Goal: Book appointment/travel/reservation

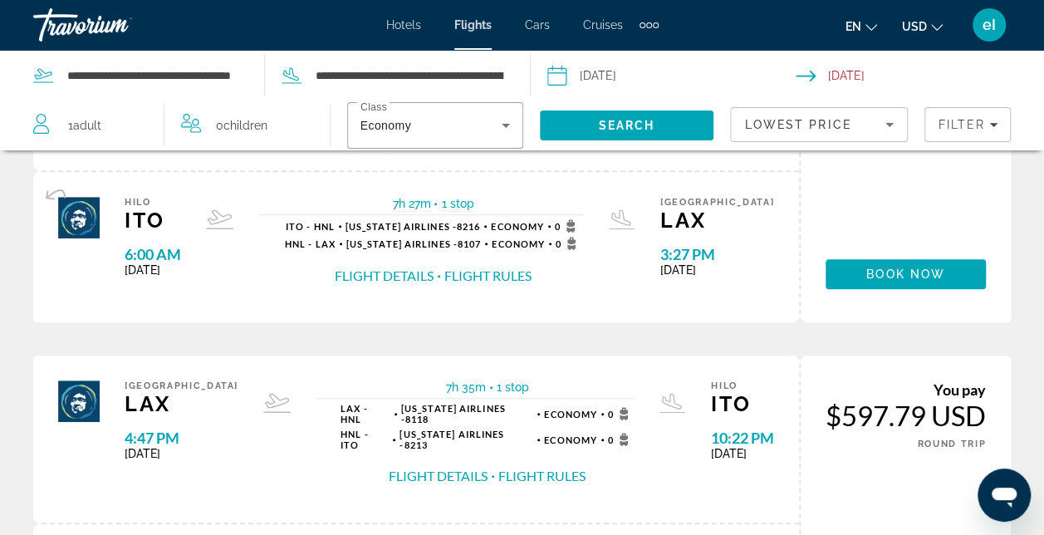
scroll to position [557, 0]
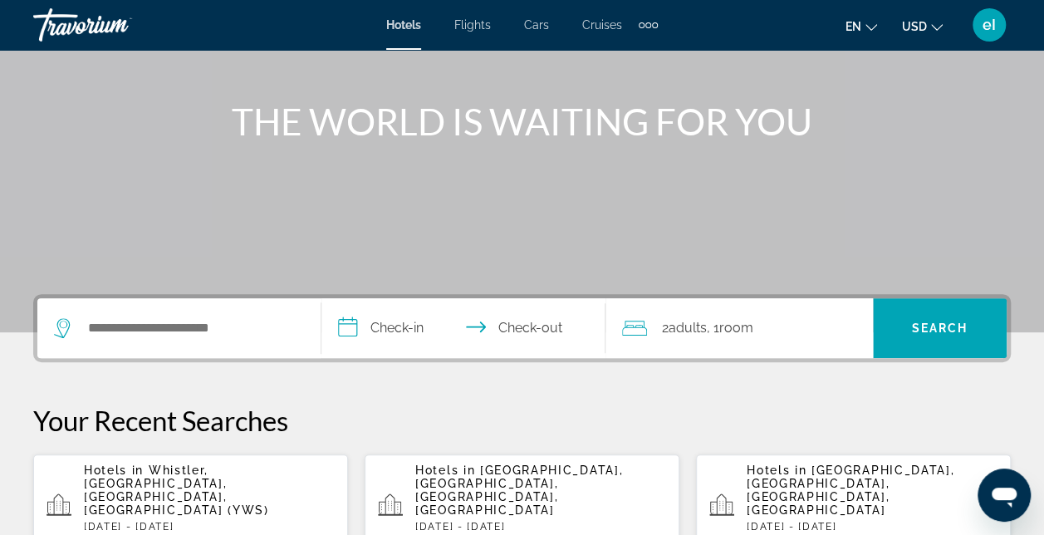
click at [128, 342] on div "Search widget" at bounding box center [179, 328] width 250 height 60
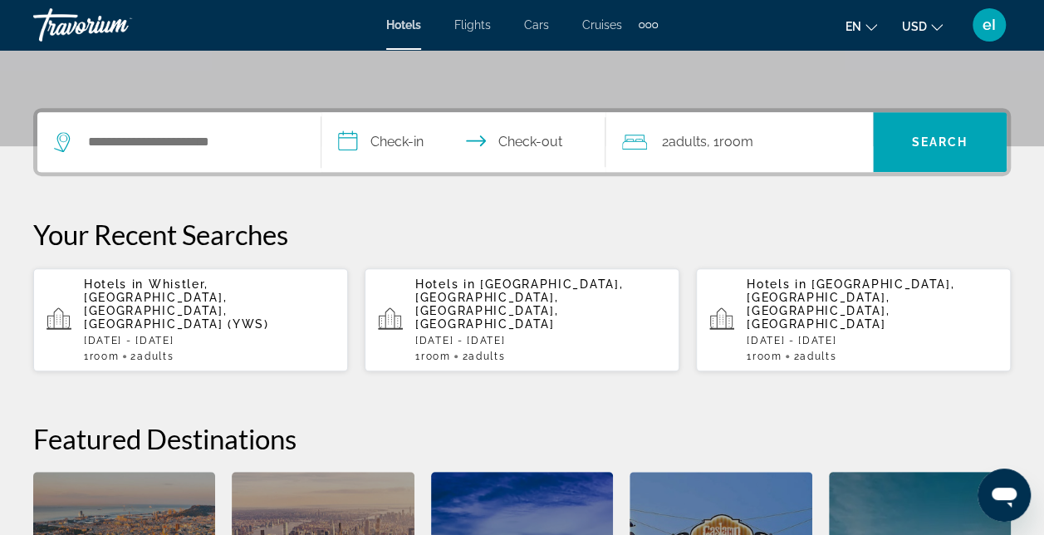
scroll to position [405, 0]
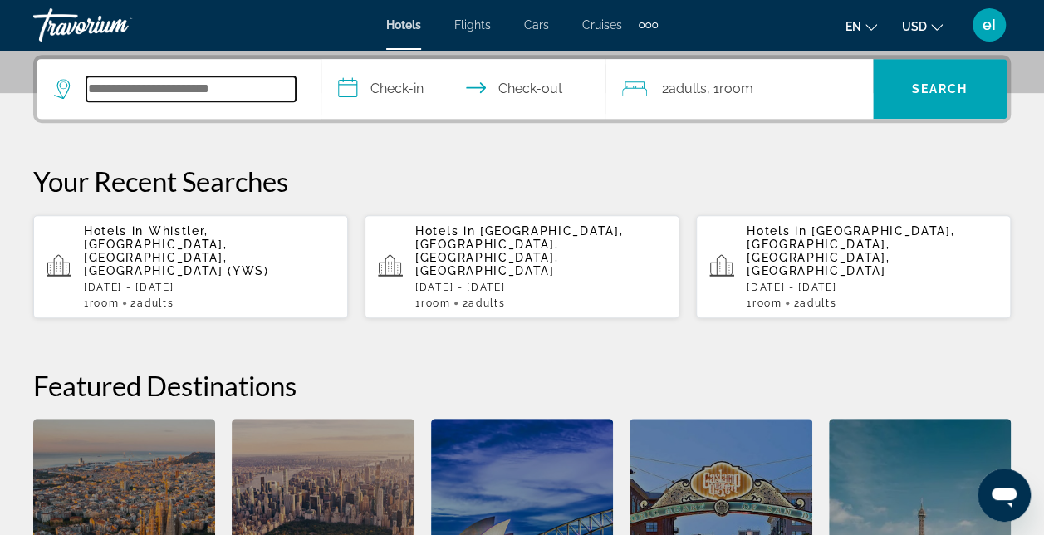
click at [106, 89] on input "Search hotel destination" at bounding box center [190, 88] width 209 height 25
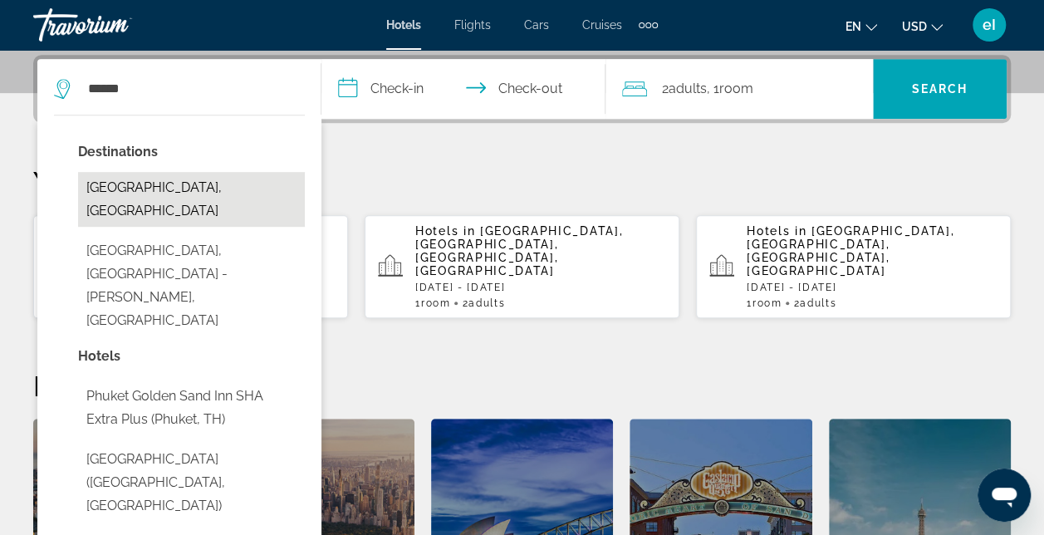
click at [123, 188] on button "Phuket Island, Thailand" at bounding box center [191, 199] width 227 height 55
type input "**********"
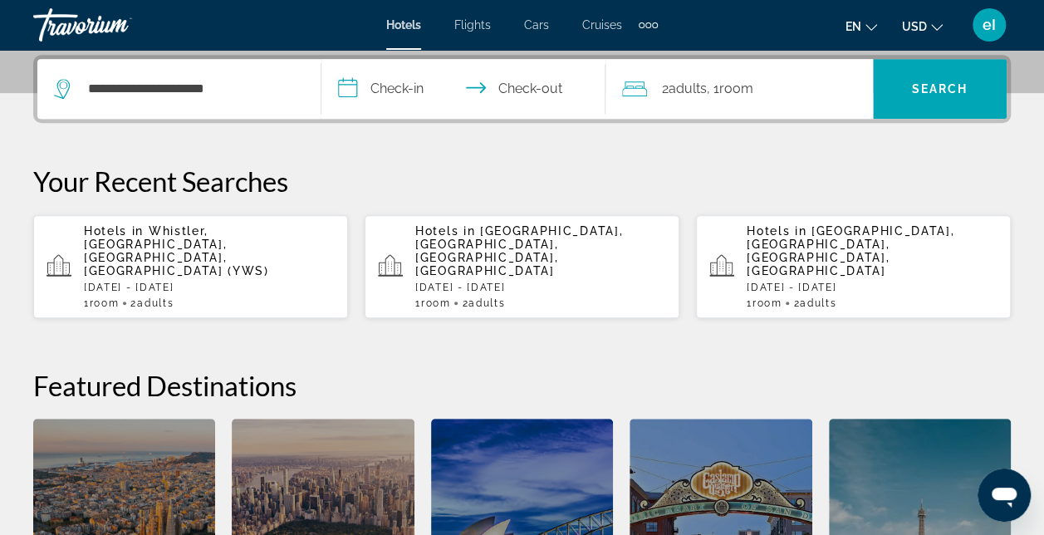
click at [372, 84] on input "**********" at bounding box center [467, 91] width 291 height 65
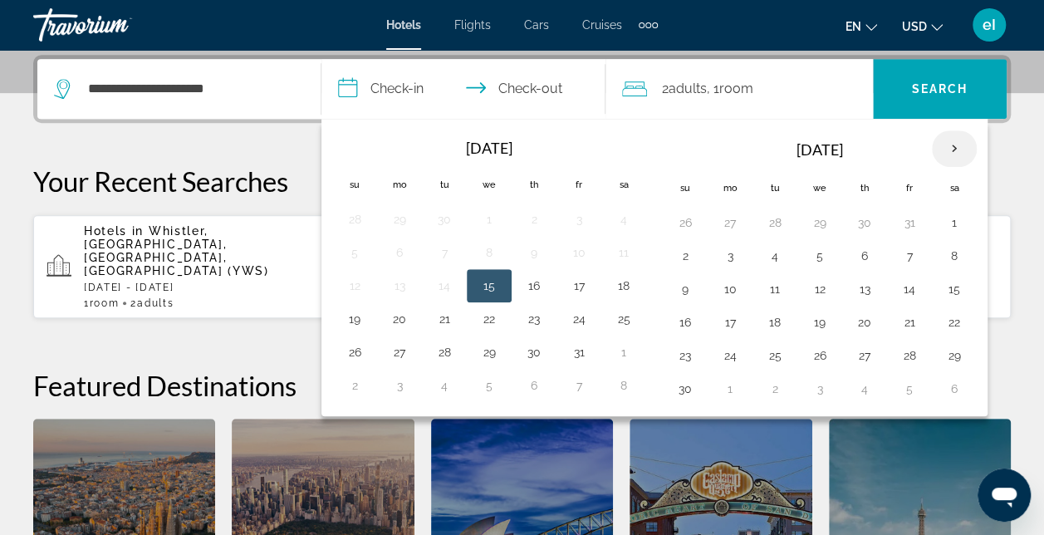
click at [953, 144] on th "Next month" at bounding box center [954, 148] width 45 height 37
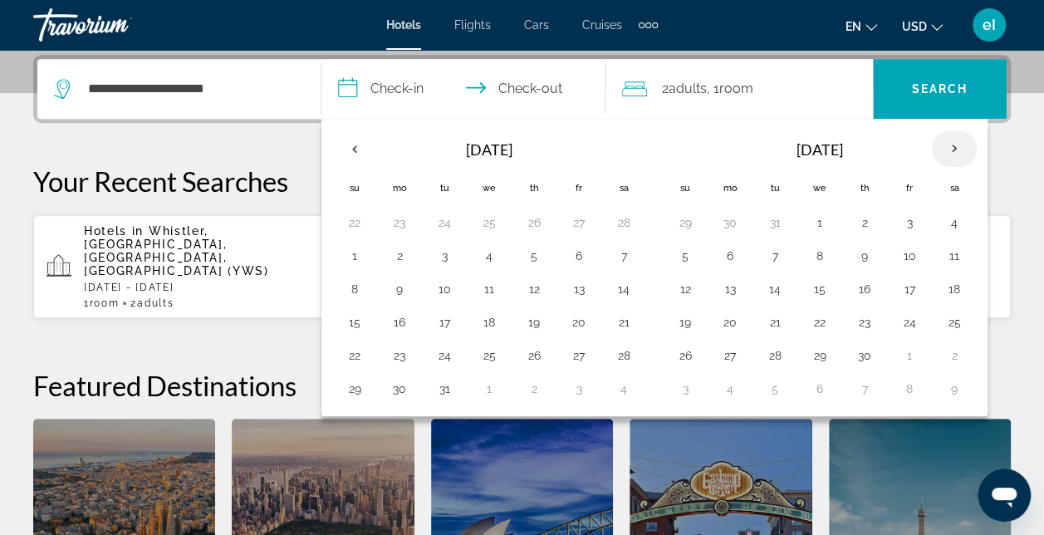
click at [953, 144] on th "Next month" at bounding box center [954, 148] width 45 height 37
click at [526, 351] on button "28" at bounding box center [534, 355] width 27 height 23
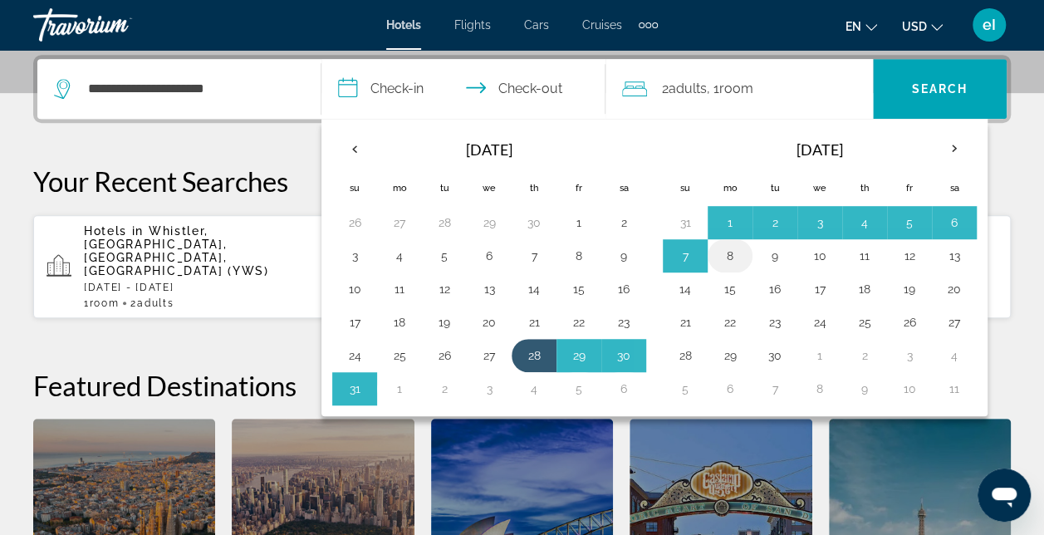
click at [724, 258] on button "8" at bounding box center [730, 255] width 27 height 23
type input "**********"
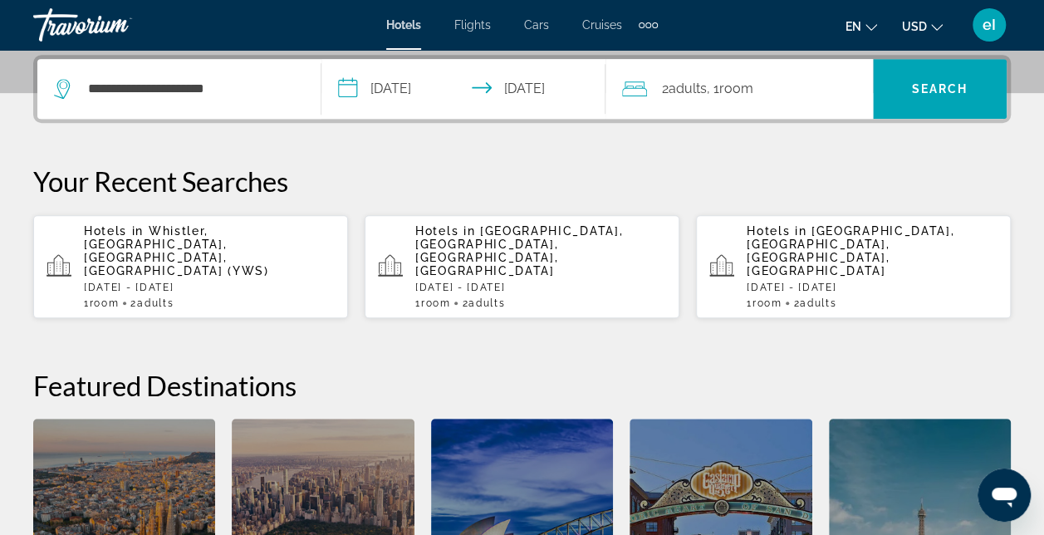
click at [814, 87] on div "2 Adult Adults , 1 Room rooms" at bounding box center [747, 88] width 251 height 23
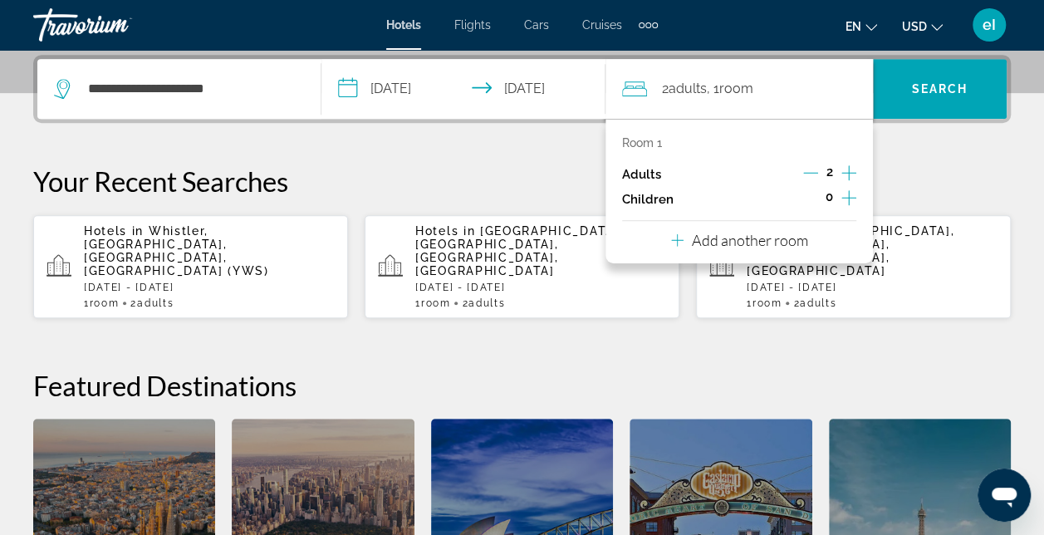
click at [843, 198] on icon "Increment children" at bounding box center [849, 198] width 15 height 20
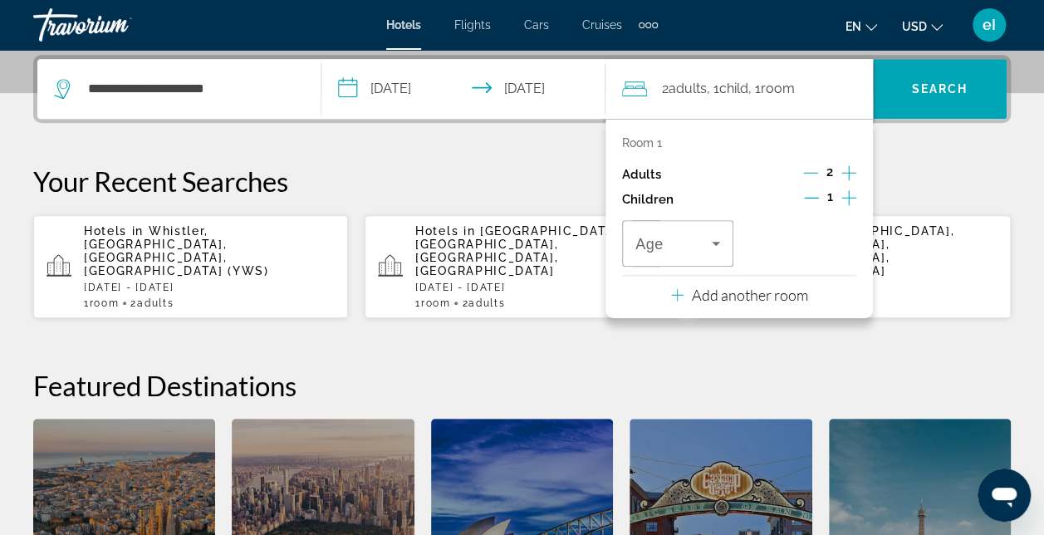
click at [843, 196] on icon "Increment children" at bounding box center [849, 198] width 15 height 20
click at [708, 247] on icon "Travelers: 2 adults, 2 children" at bounding box center [716, 243] width 20 height 20
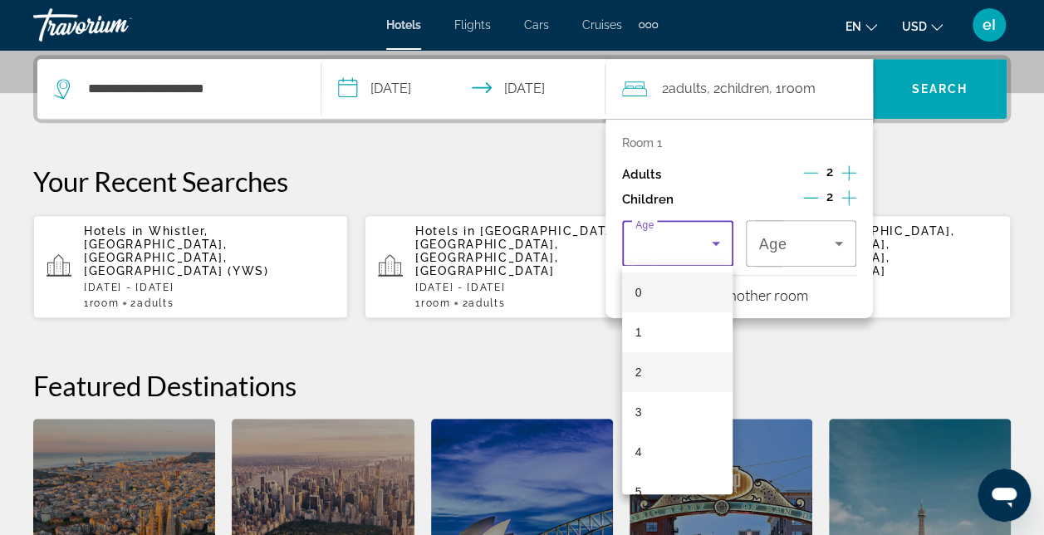
click at [661, 385] on mat-option "2" at bounding box center [677, 372] width 111 height 40
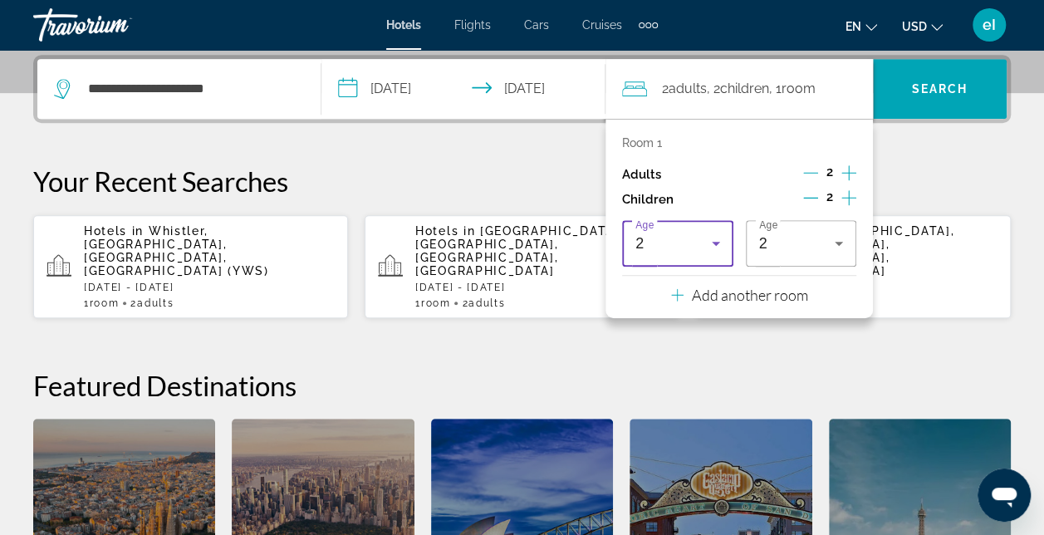
click at [701, 243] on div "2" at bounding box center [674, 243] width 76 height 20
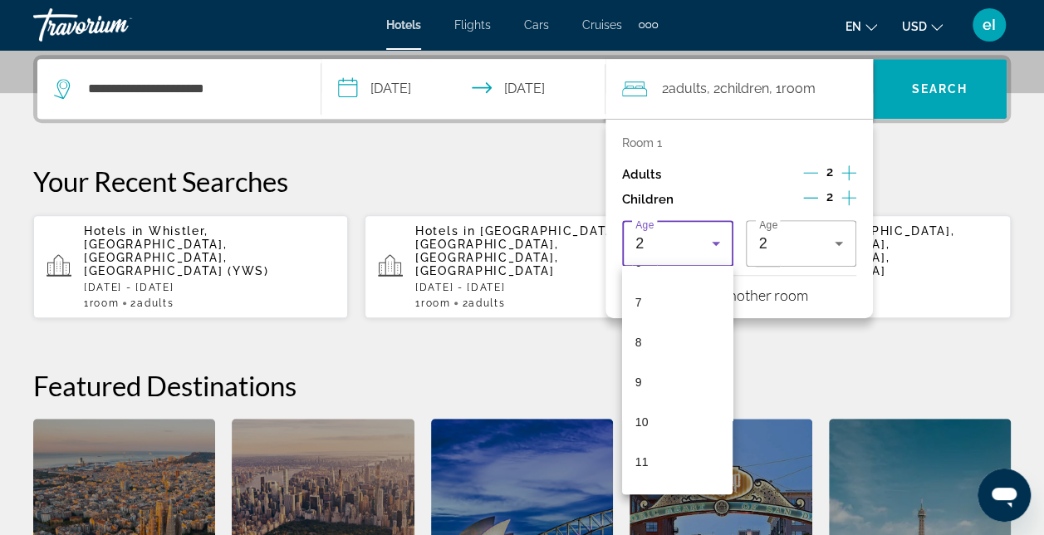
scroll to position [332, 0]
click at [650, 321] on mat-option "9" at bounding box center [677, 319] width 111 height 40
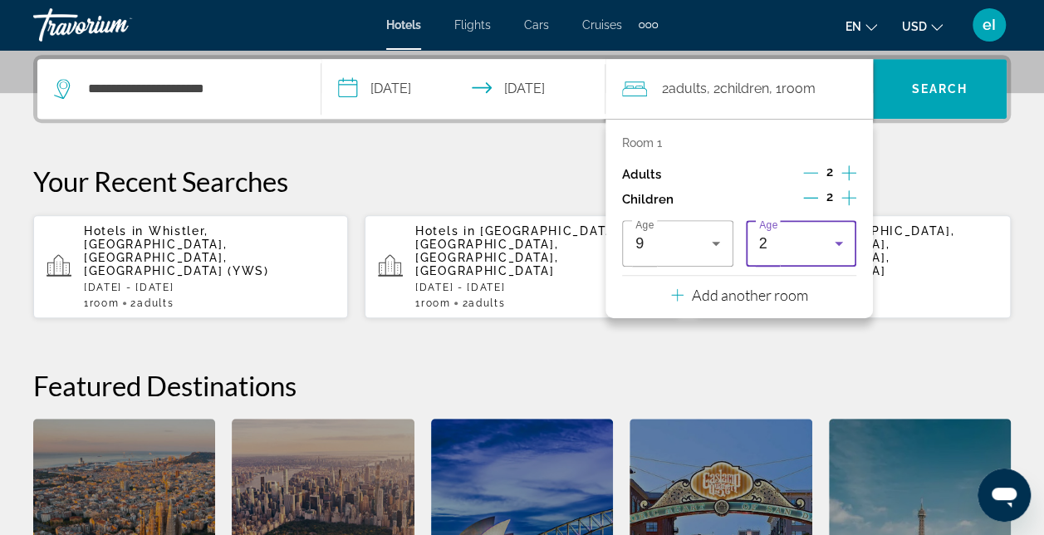
click at [842, 241] on icon "Travelers: 2 adults, 2 children" at bounding box center [839, 243] width 20 height 20
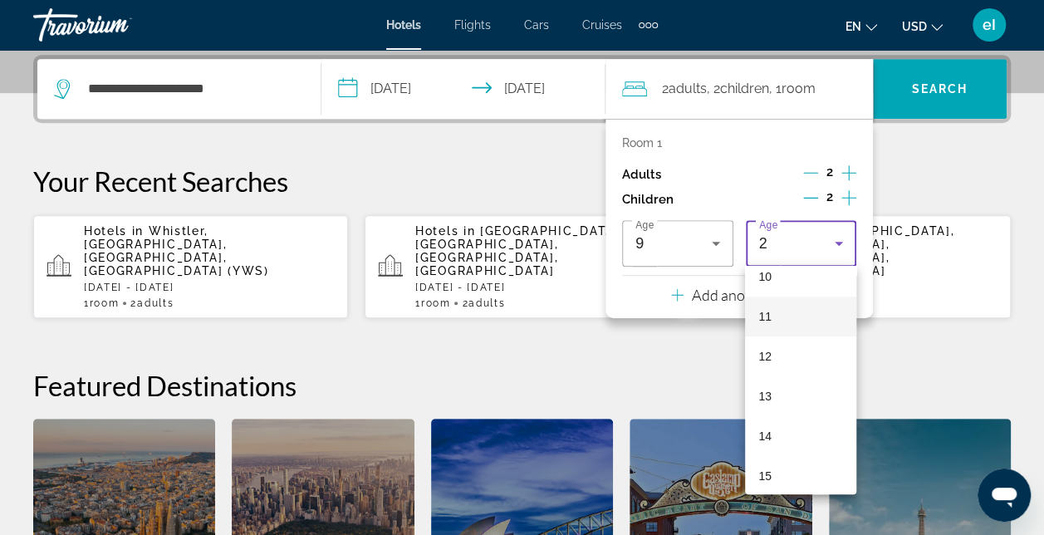
scroll to position [415, 0]
click at [778, 280] on mat-option "10" at bounding box center [800, 276] width 111 height 40
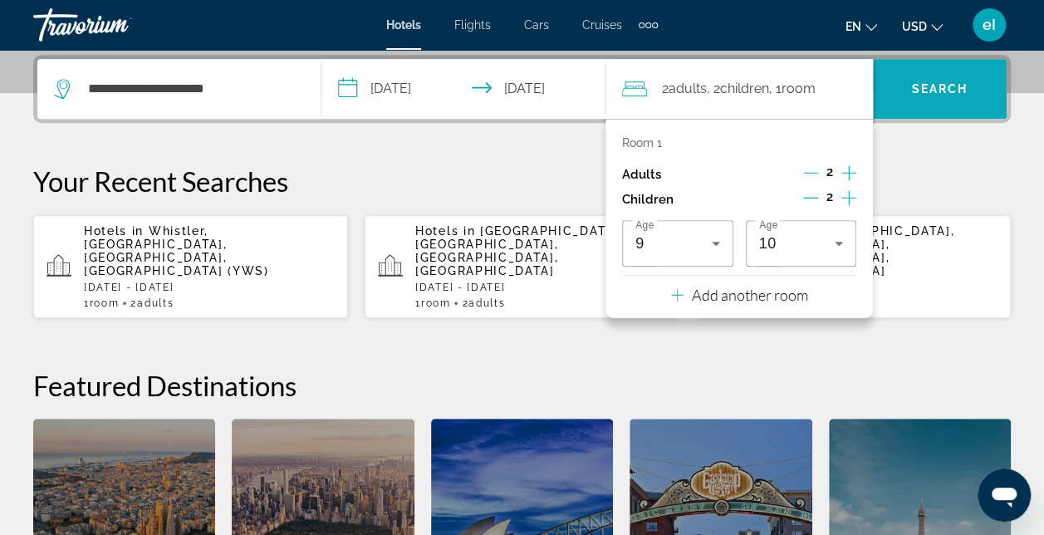
click at [916, 96] on span "Search" at bounding box center [940, 89] width 134 height 40
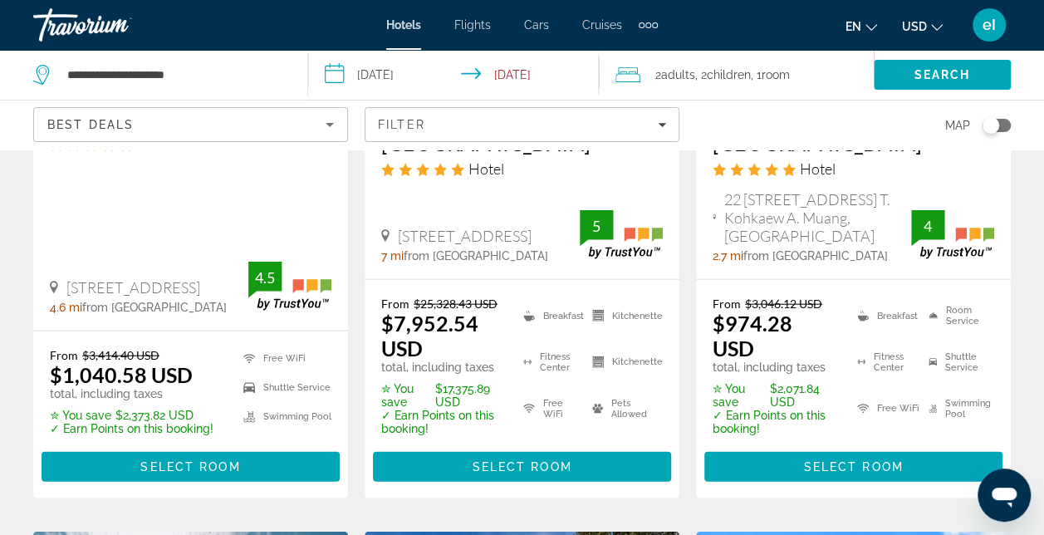
scroll to position [1828, 0]
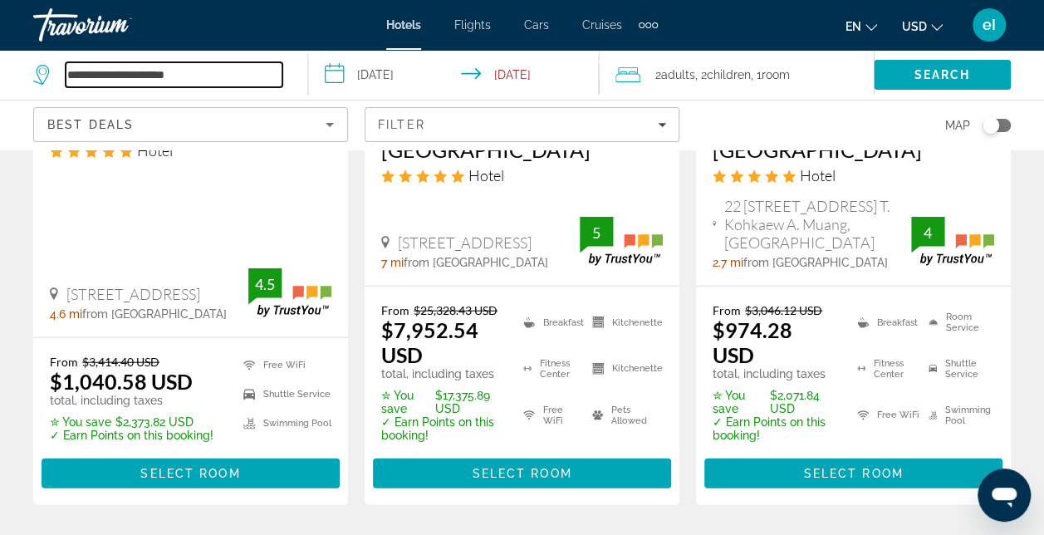
click at [208, 70] on input "**********" at bounding box center [174, 74] width 217 height 25
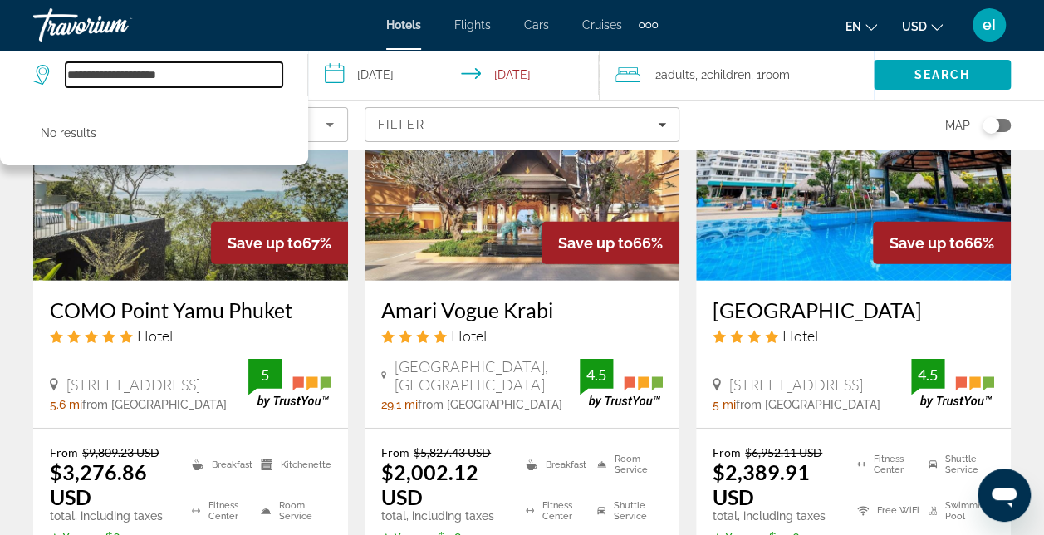
scroll to position [2683, 0]
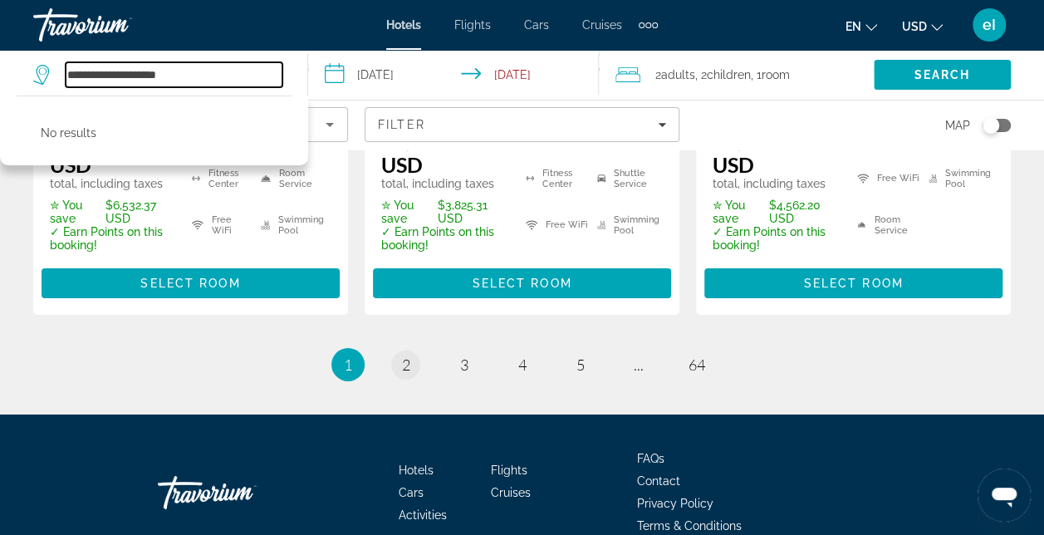
type input "**********"
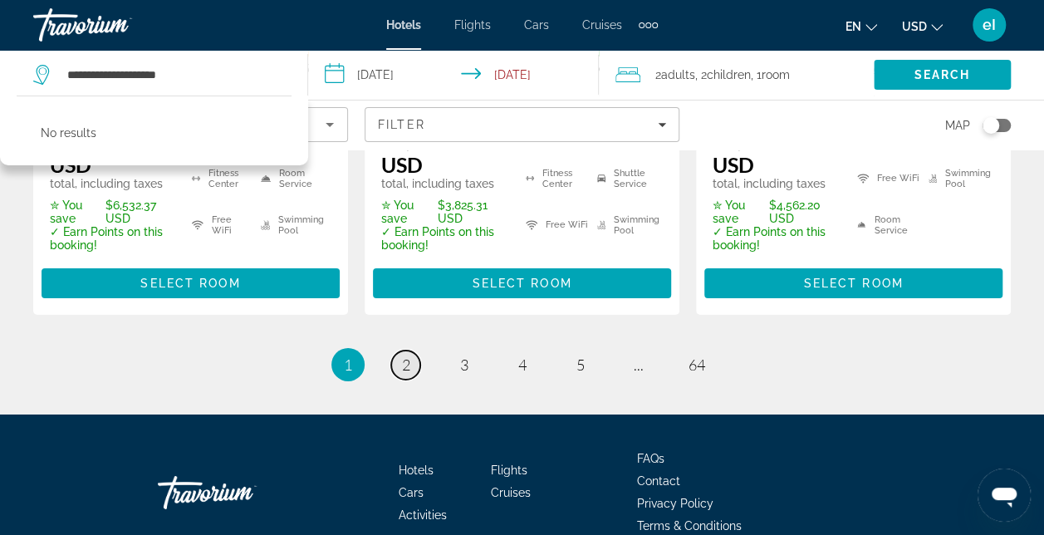
click at [402, 356] on span "2" at bounding box center [406, 365] width 8 height 18
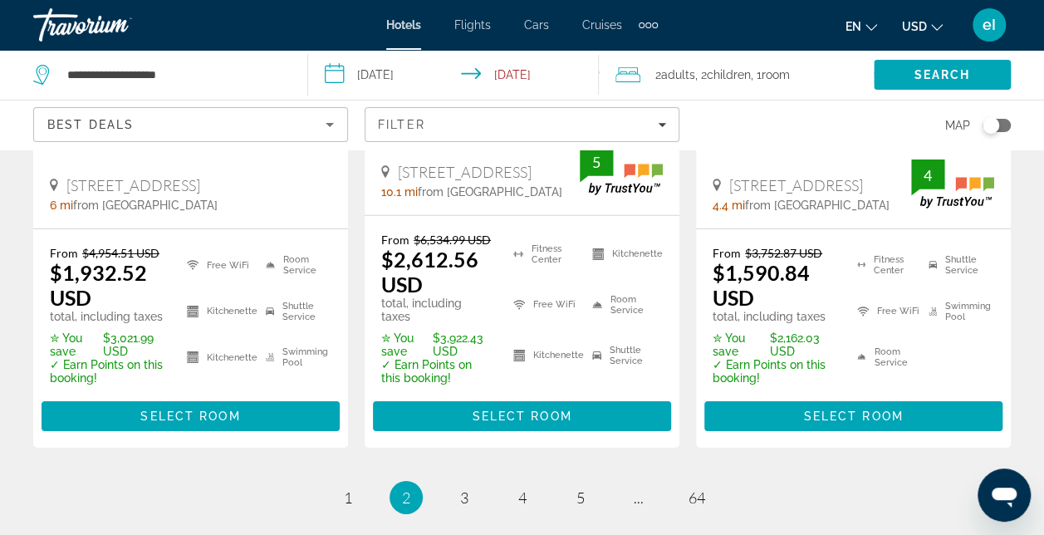
scroll to position [2575, 0]
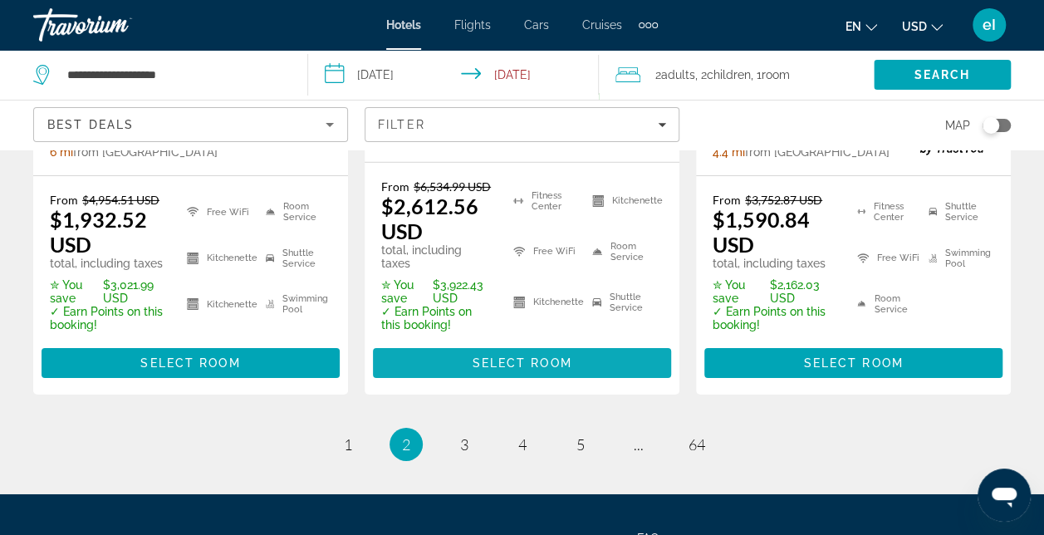
click at [489, 370] on span "Select Room" at bounding box center [522, 362] width 100 height 13
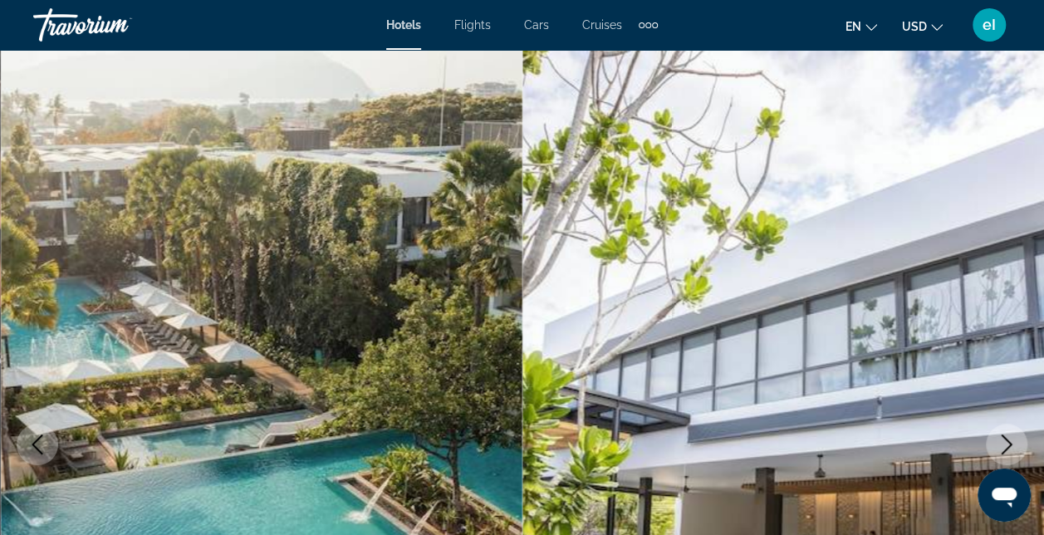
click at [1004, 444] on icon "Next image" at bounding box center [1007, 445] width 20 height 20
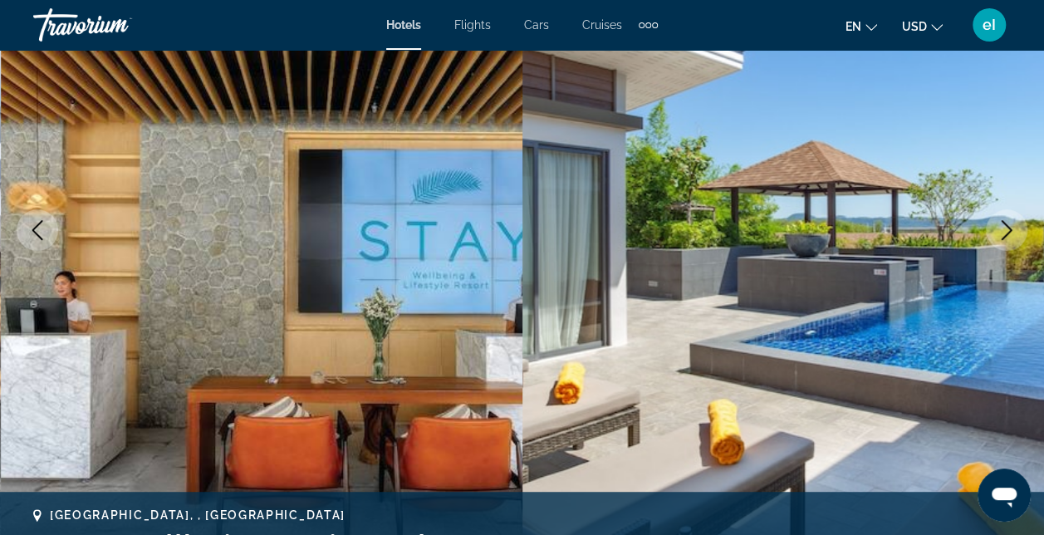
scroll to position [249, 0]
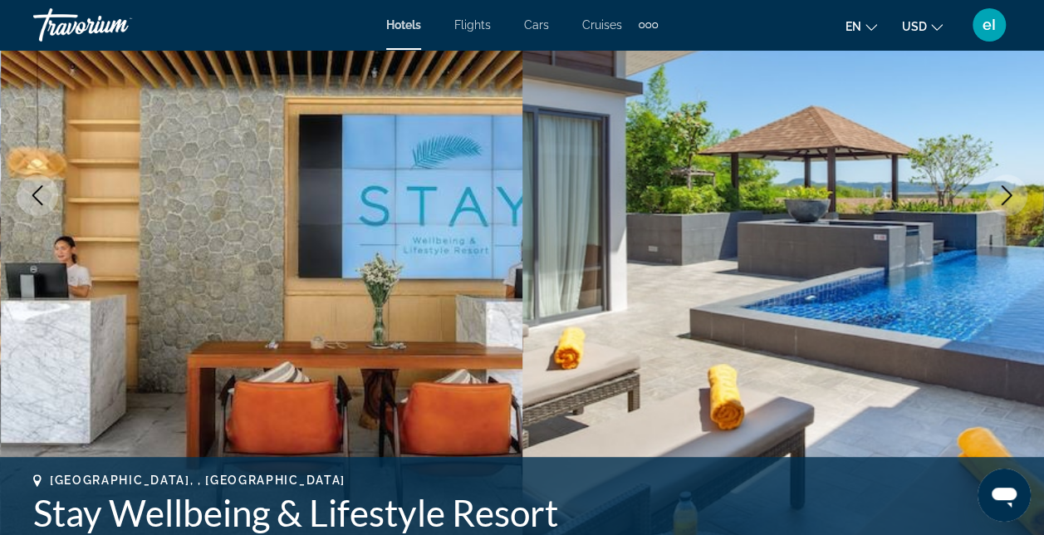
click at [1012, 196] on icon "Next image" at bounding box center [1007, 195] width 20 height 20
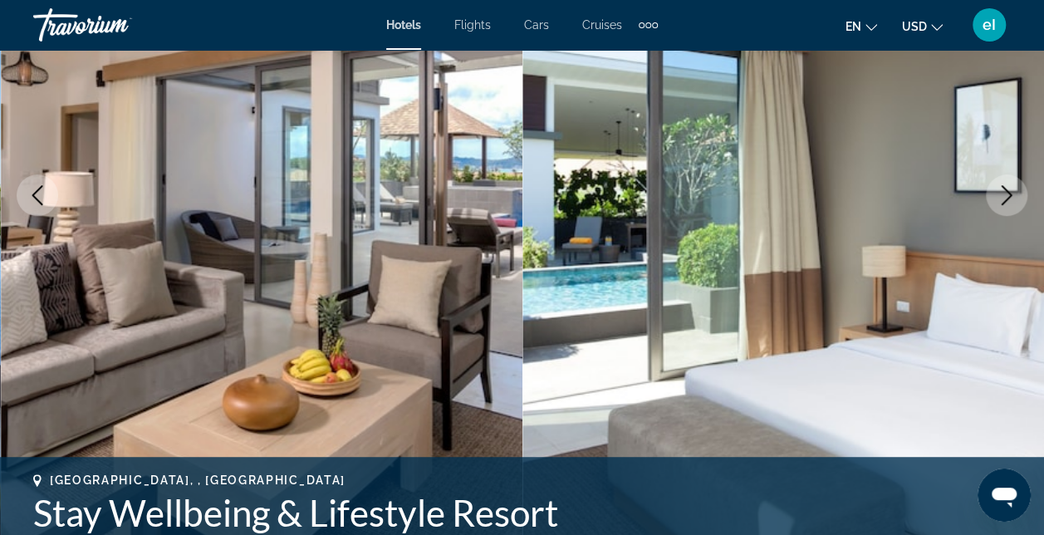
click at [1012, 196] on icon "Next image" at bounding box center [1007, 195] width 20 height 20
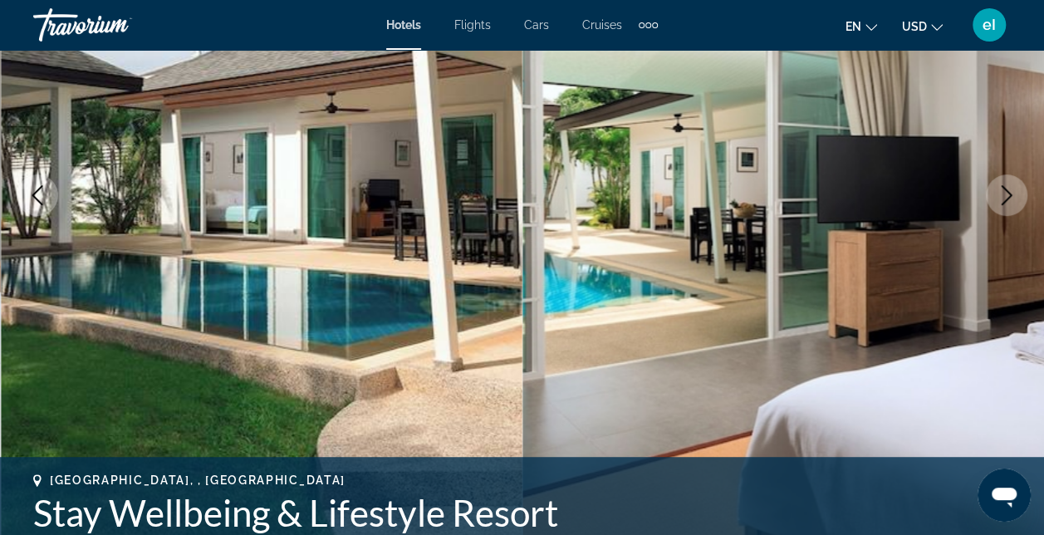
click at [1012, 196] on icon "Next image" at bounding box center [1007, 195] width 20 height 20
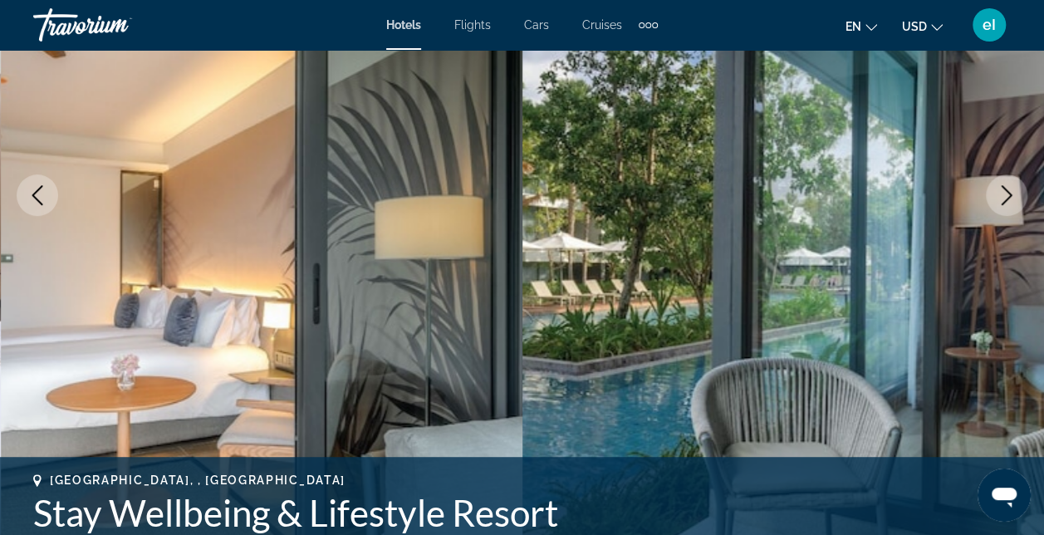
click at [1012, 196] on icon "Next image" at bounding box center [1007, 195] width 20 height 20
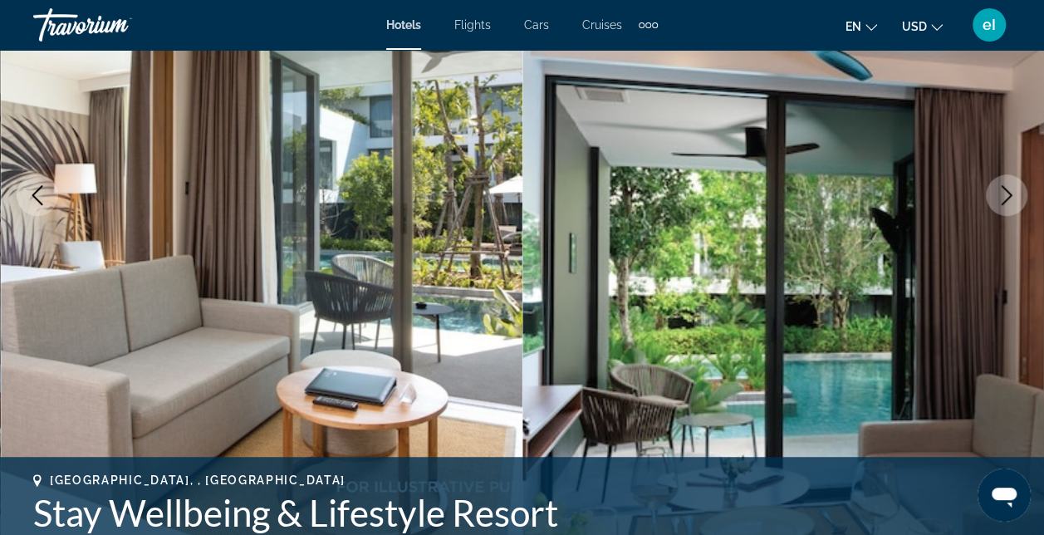
click at [1012, 196] on icon "Next image" at bounding box center [1007, 195] width 20 height 20
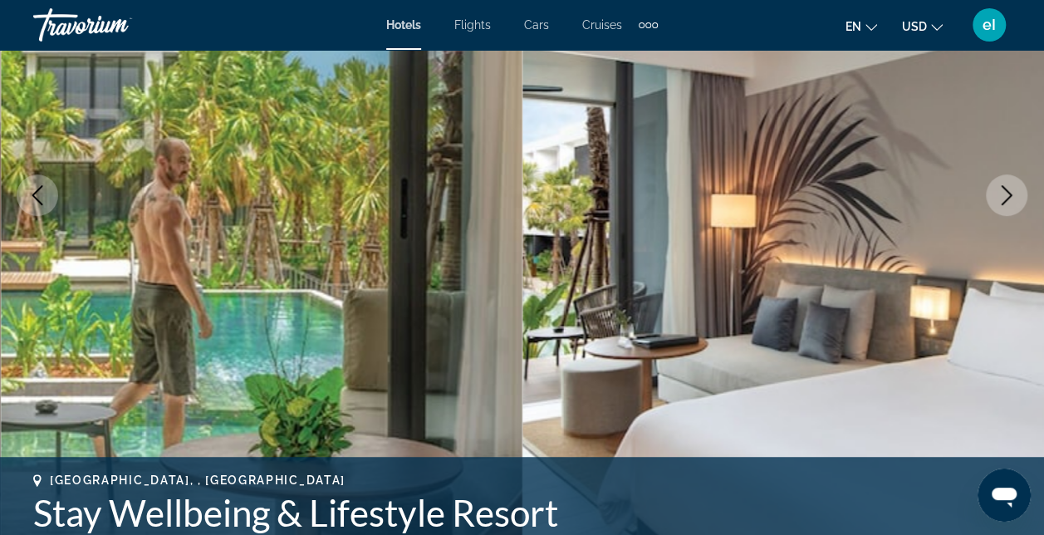
click at [1012, 196] on icon "Next image" at bounding box center [1007, 195] width 20 height 20
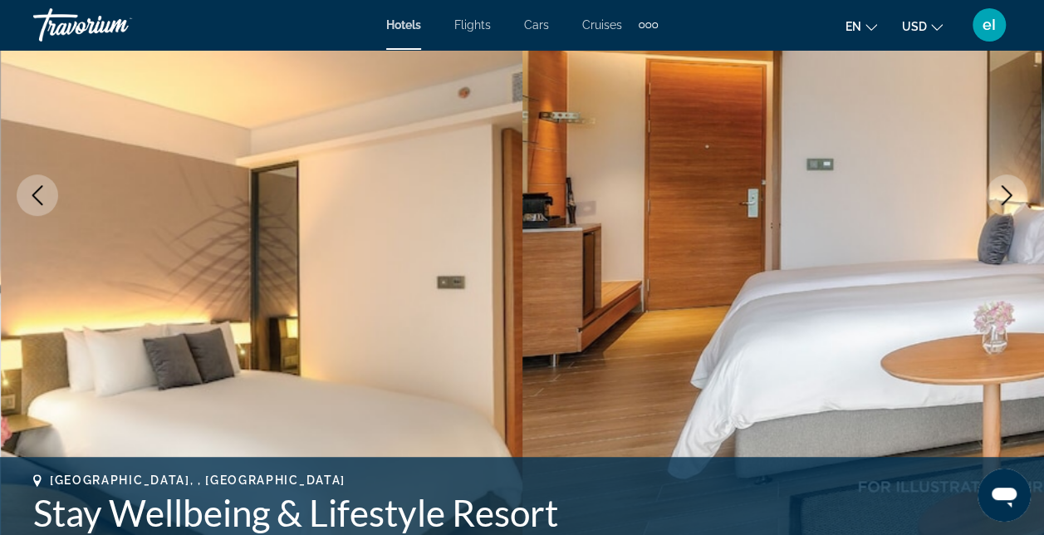
click at [1012, 196] on icon "Next image" at bounding box center [1007, 195] width 20 height 20
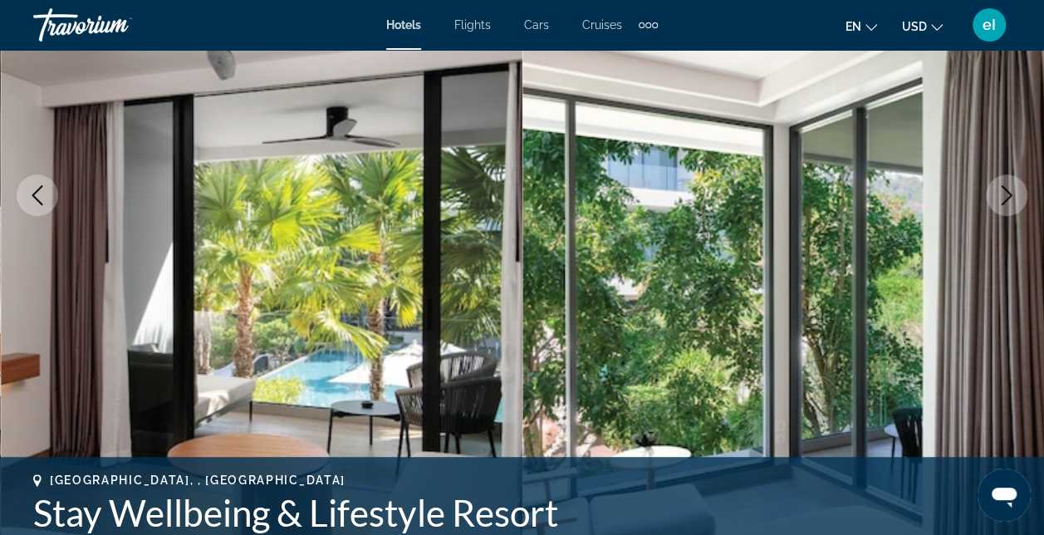
click at [1012, 196] on icon "Next image" at bounding box center [1007, 195] width 20 height 20
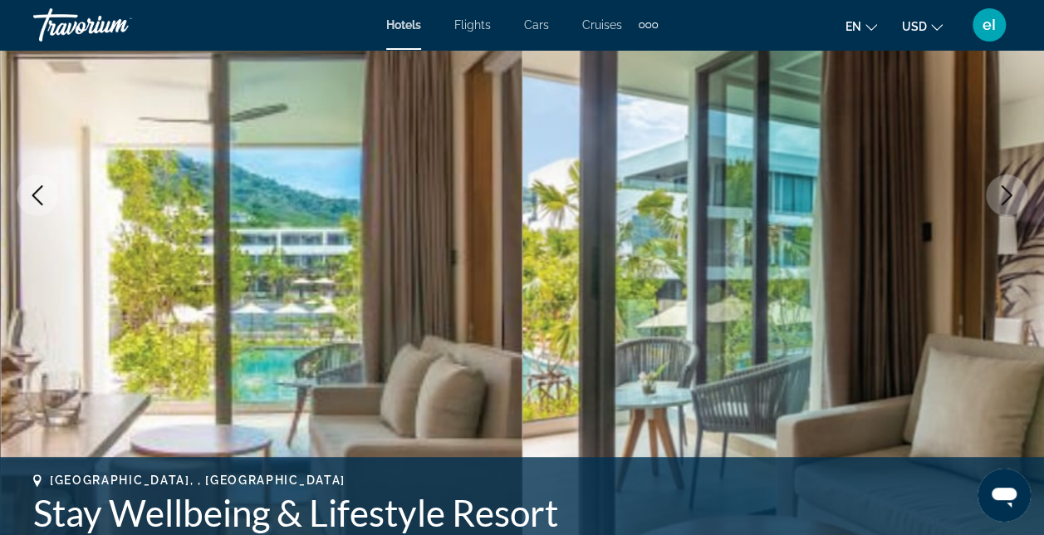
click at [1012, 196] on icon "Next image" at bounding box center [1007, 195] width 20 height 20
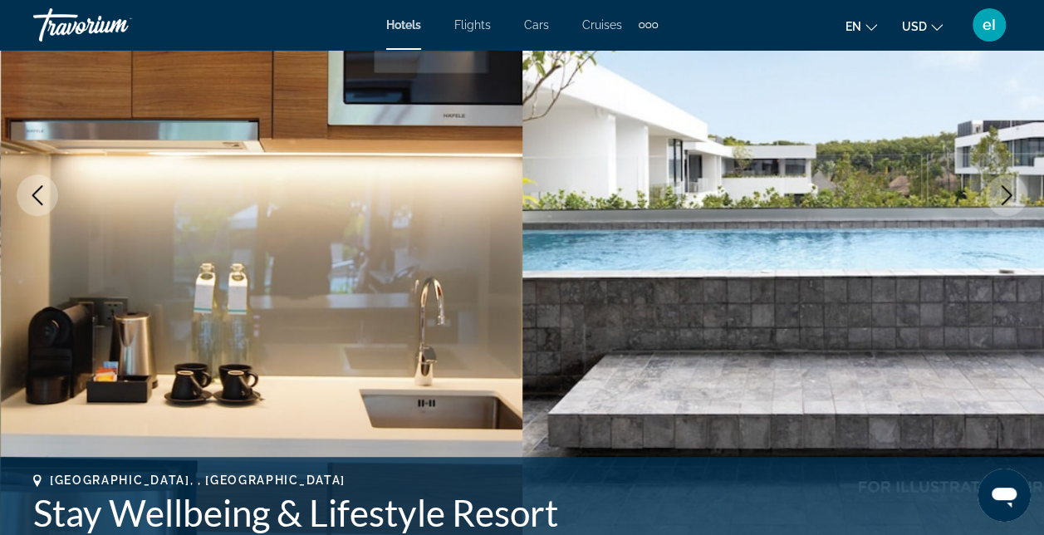
click at [1012, 196] on icon "Next image" at bounding box center [1007, 195] width 20 height 20
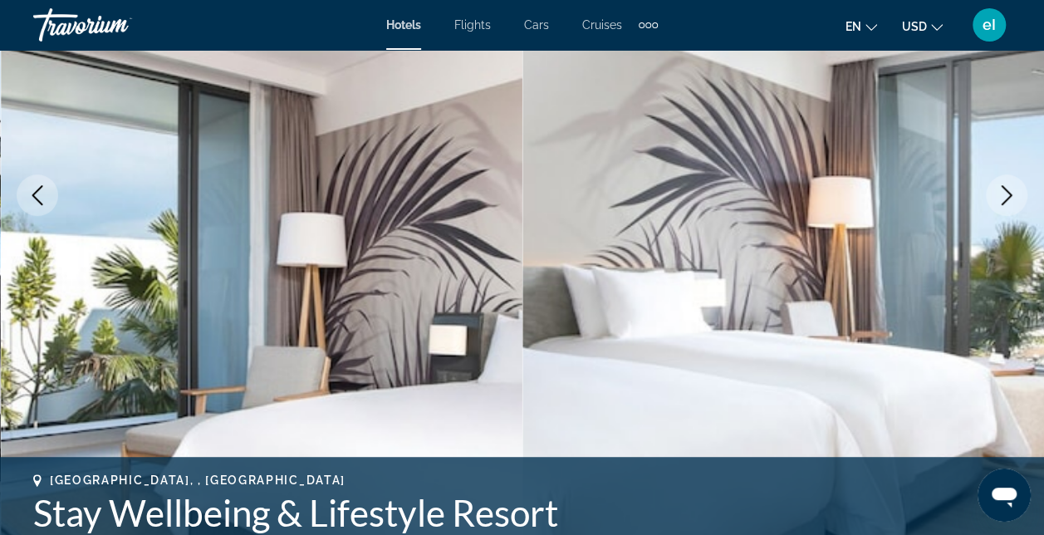
click at [1012, 196] on icon "Next image" at bounding box center [1007, 195] width 20 height 20
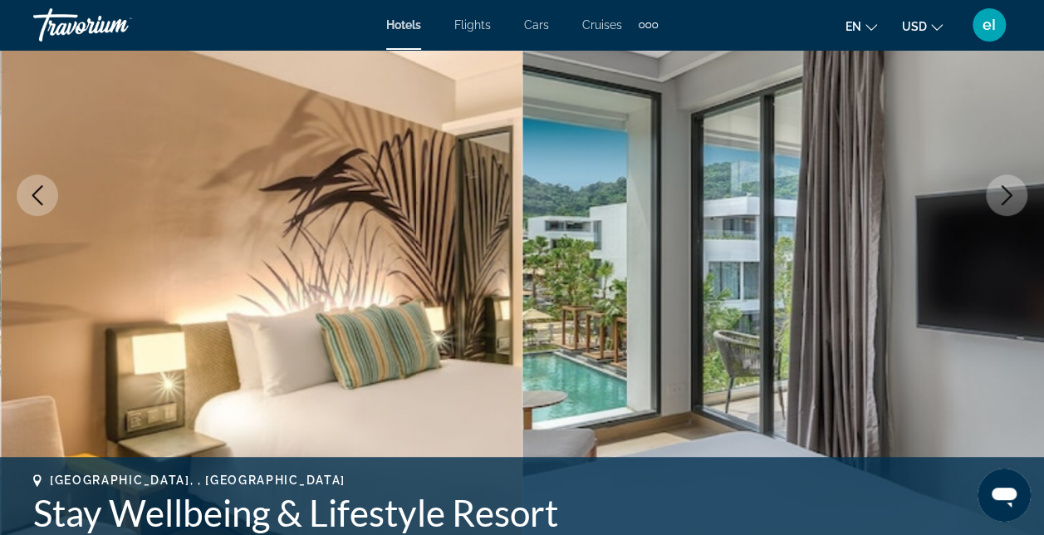
click at [1012, 196] on icon "Next image" at bounding box center [1007, 195] width 20 height 20
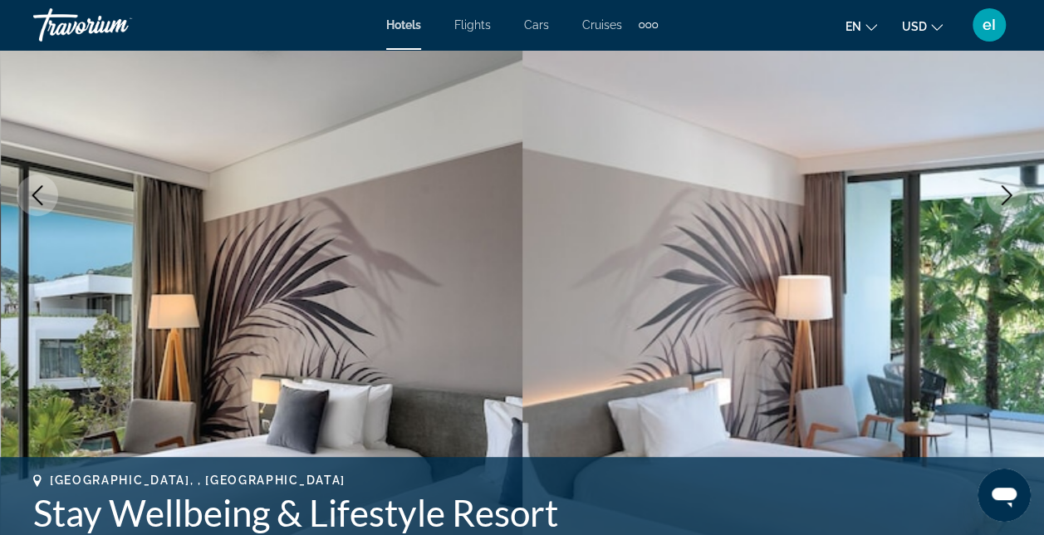
click at [1012, 196] on icon "Next image" at bounding box center [1007, 195] width 20 height 20
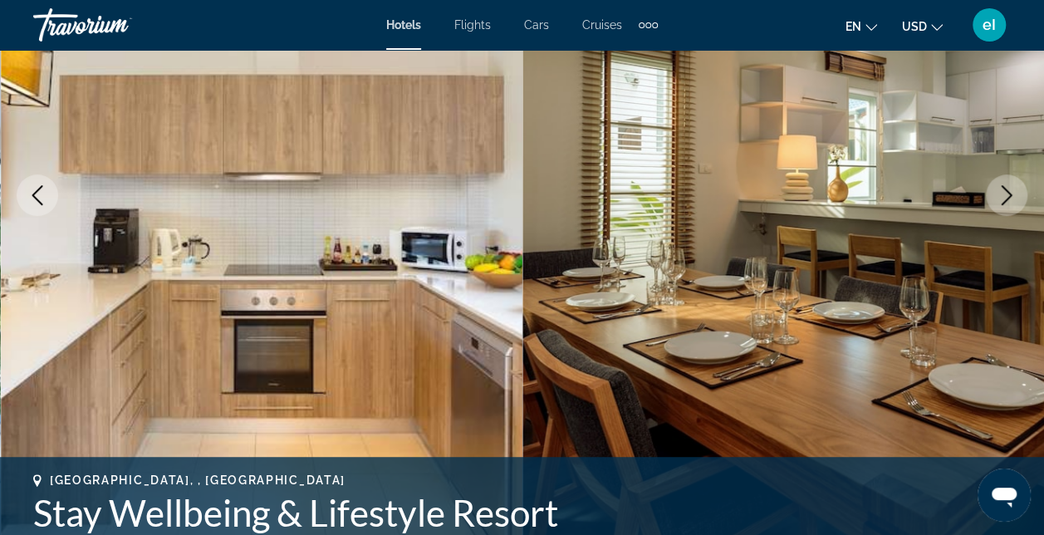
click at [1012, 196] on icon "Next image" at bounding box center [1007, 195] width 20 height 20
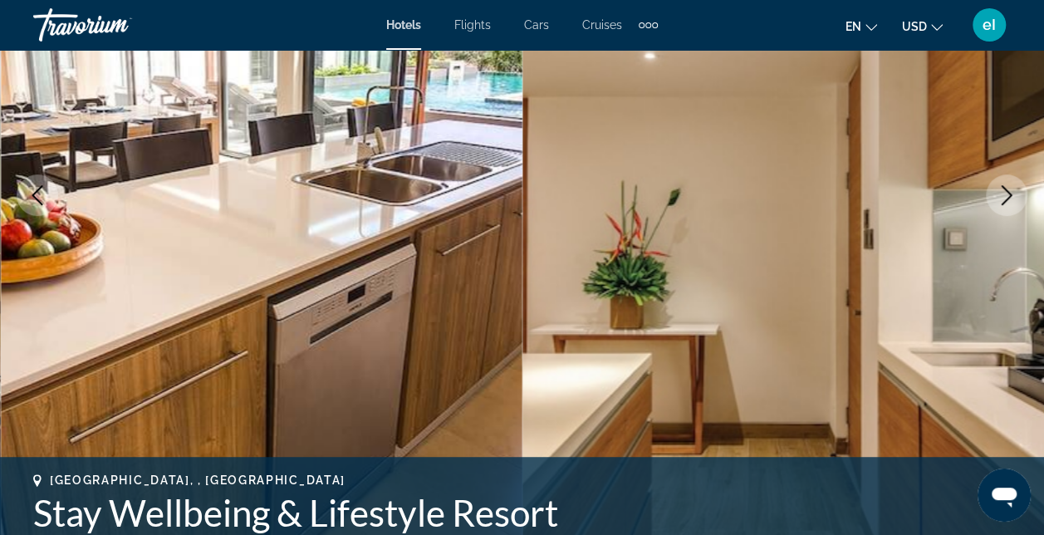
click at [1012, 196] on icon "Next image" at bounding box center [1007, 195] width 20 height 20
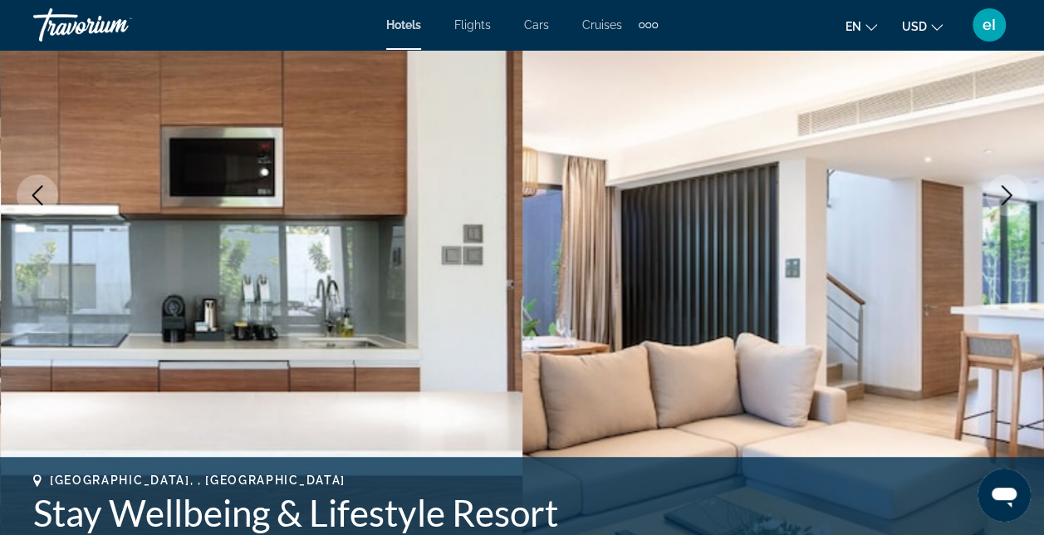
click at [1012, 196] on icon "Next image" at bounding box center [1007, 195] width 20 height 20
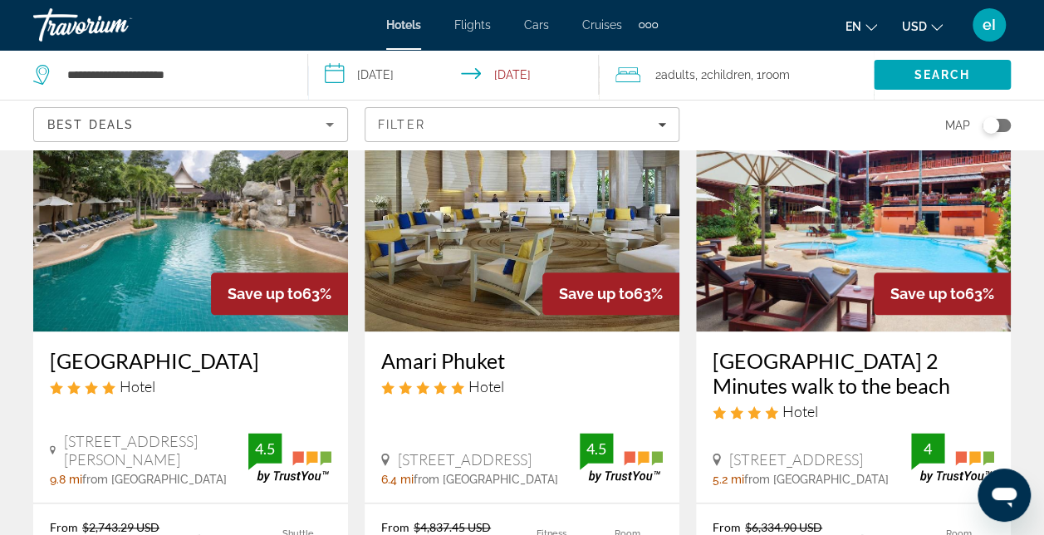
scroll to position [665, 0]
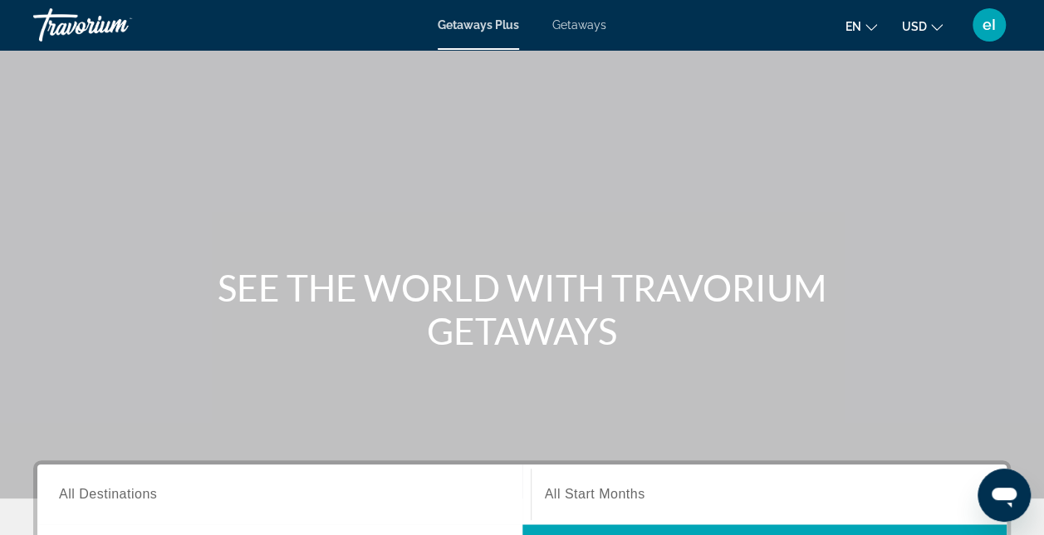
scroll to position [249, 0]
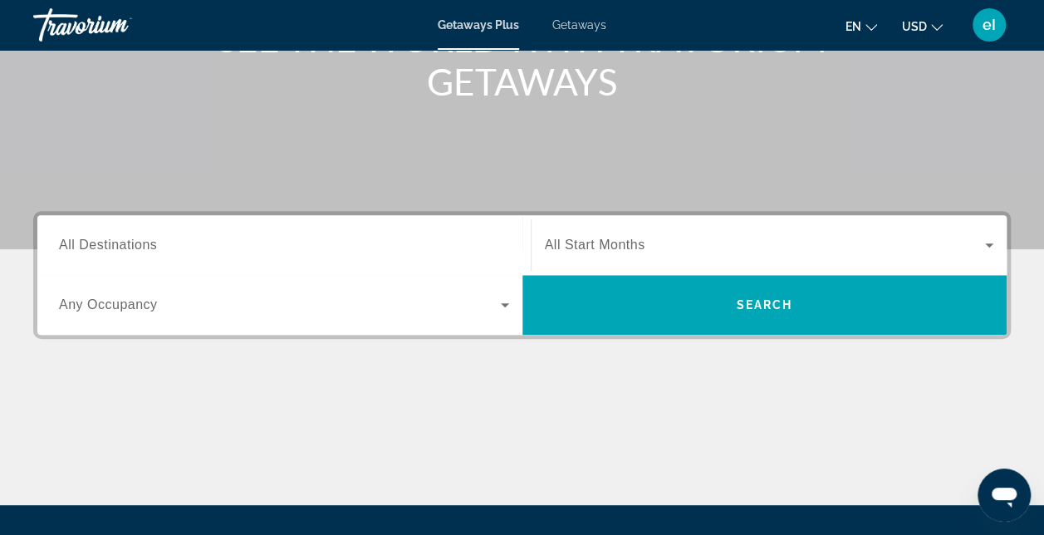
click at [155, 251] on span "All Destinations" at bounding box center [108, 245] width 98 height 14
click at [155, 251] on input "Destination All Destinations" at bounding box center [284, 246] width 450 height 20
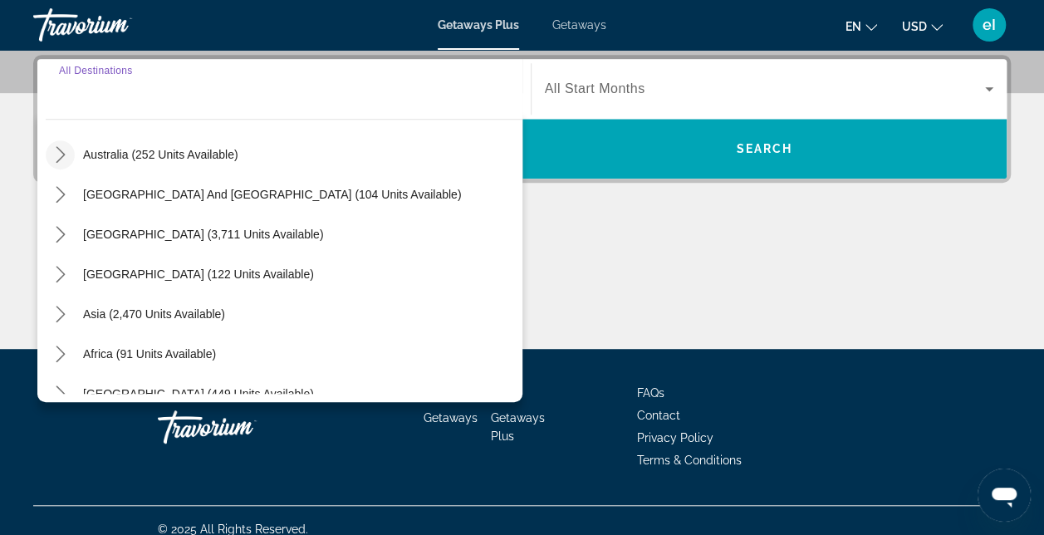
scroll to position [269, 0]
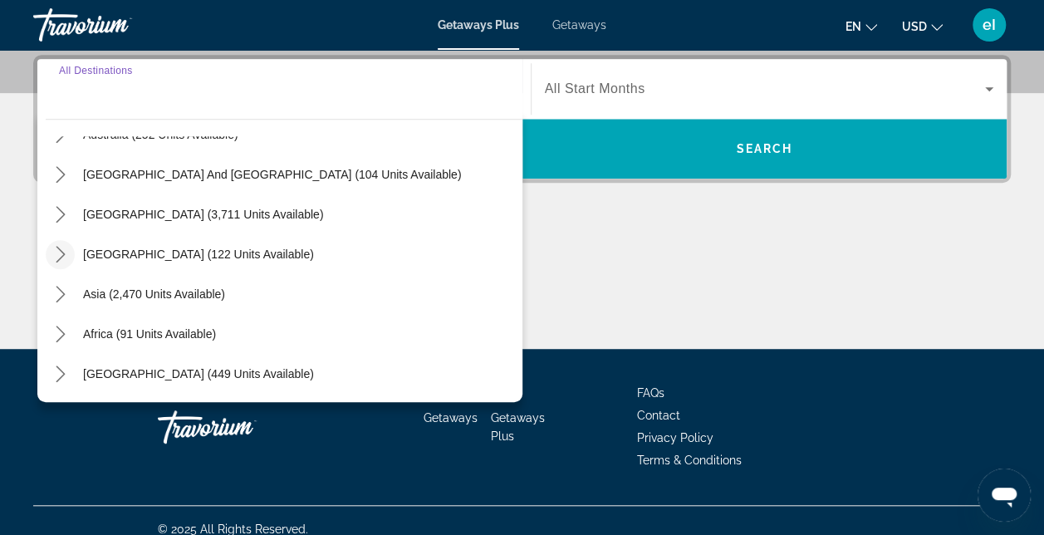
click at [58, 249] on icon "Toggle Central America (122 units available) submenu" at bounding box center [60, 254] width 17 height 17
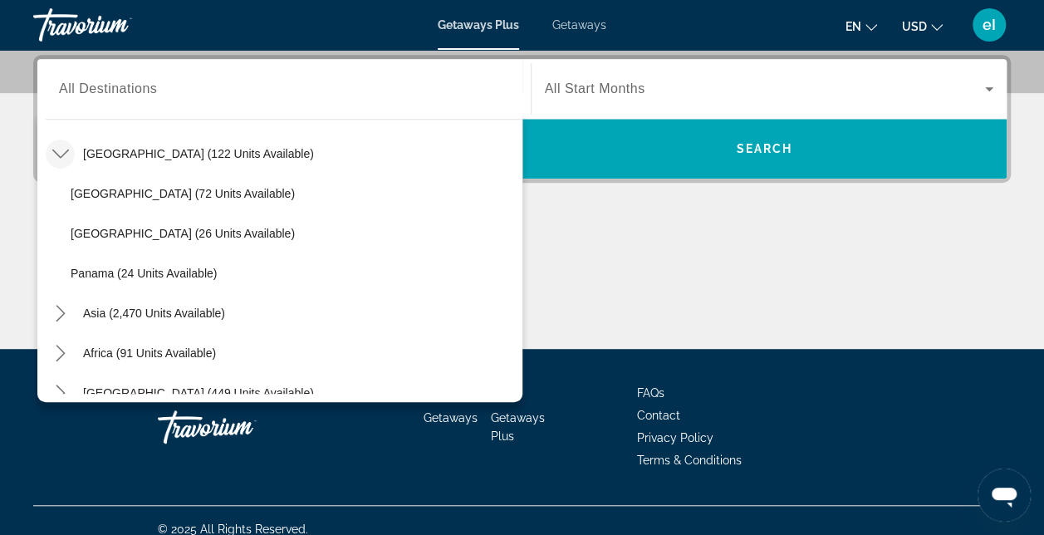
scroll to position [389, 0]
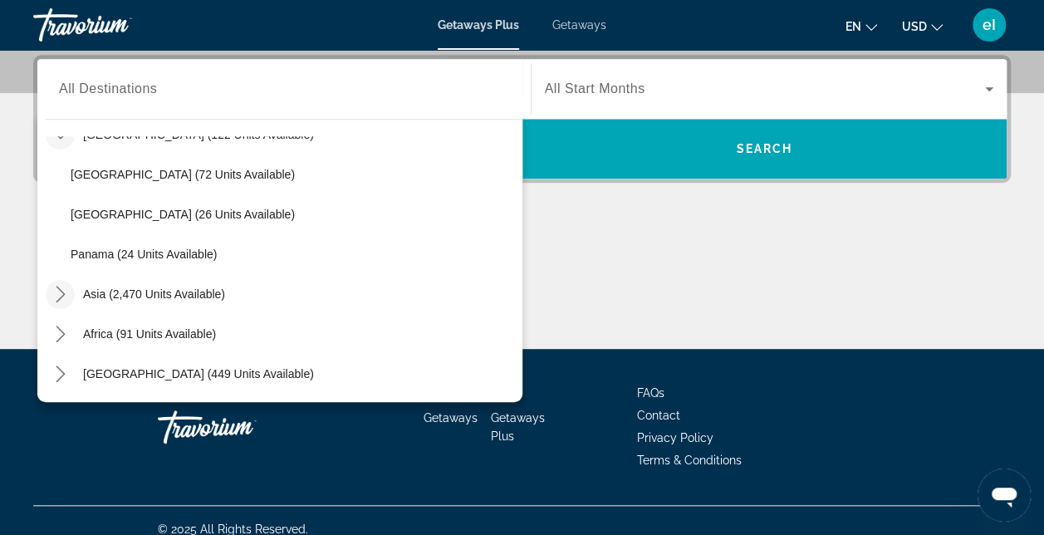
click at [57, 296] on icon "Toggle Asia (2,470 units available) submenu" at bounding box center [60, 294] width 17 height 17
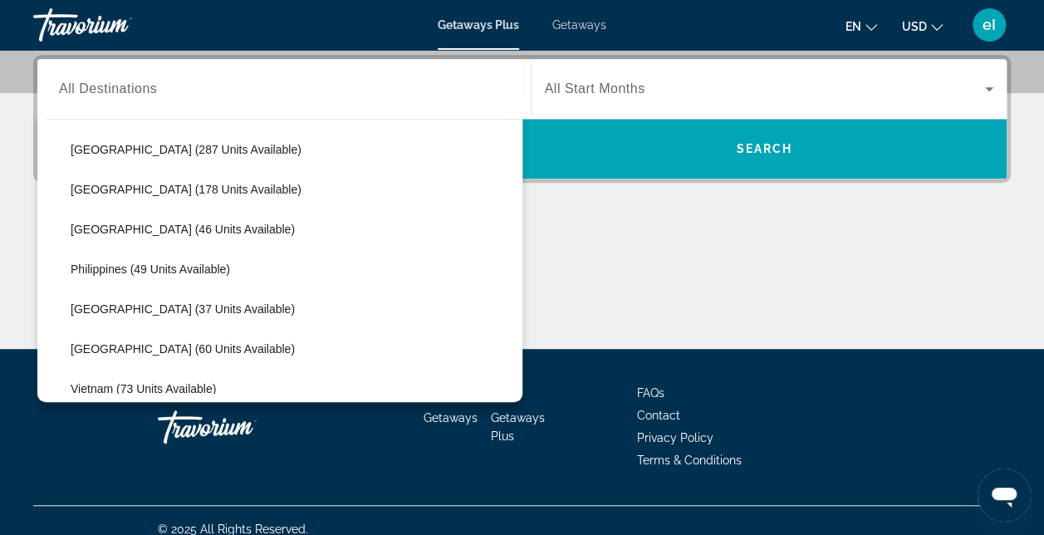
scroll to position [776, 0]
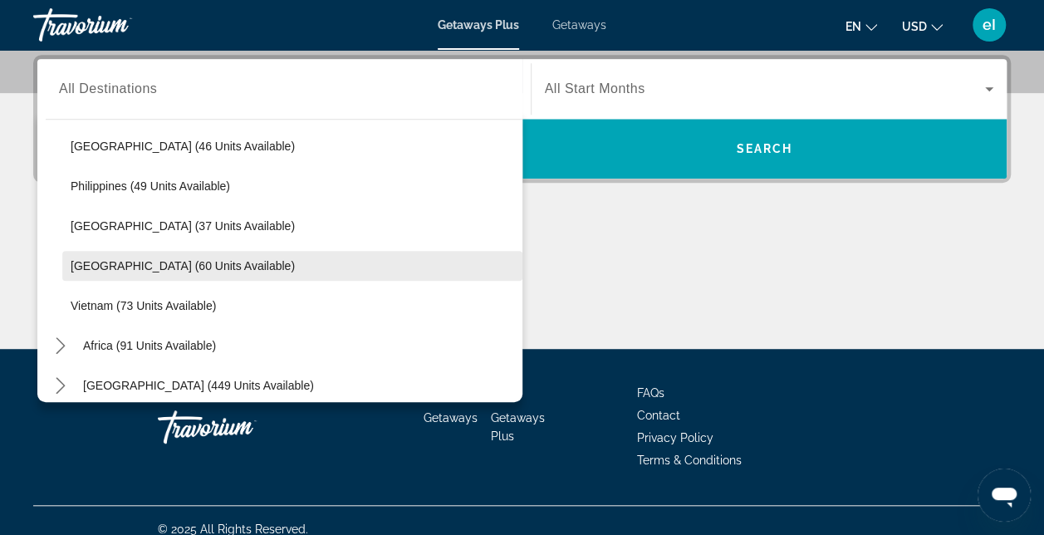
click at [126, 262] on span "[GEOGRAPHIC_DATA] (60 units available)" at bounding box center [183, 265] width 224 height 13
type input "**********"
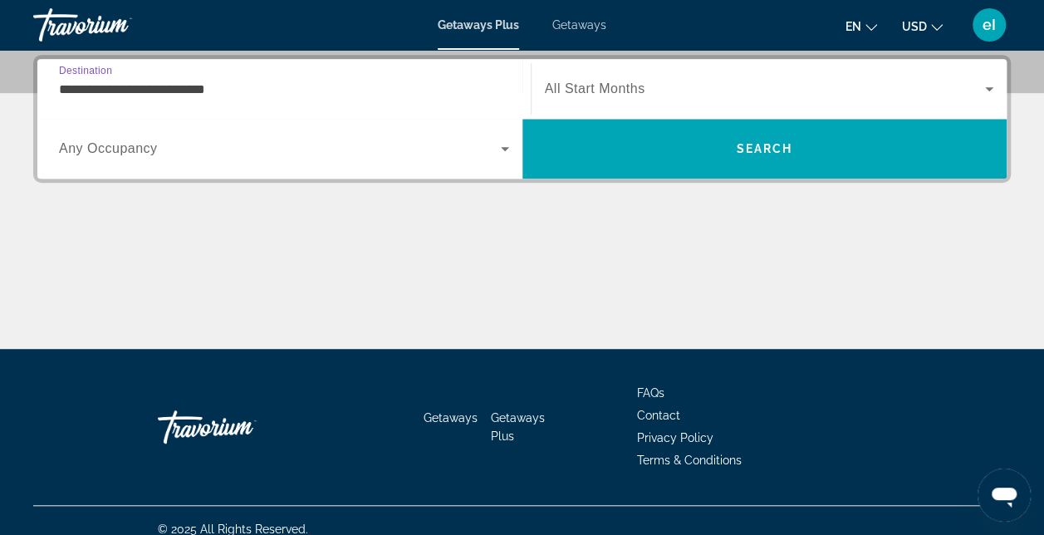
click at [518, 145] on div "Occupancy Any Occupancy" at bounding box center [284, 148] width 477 height 47
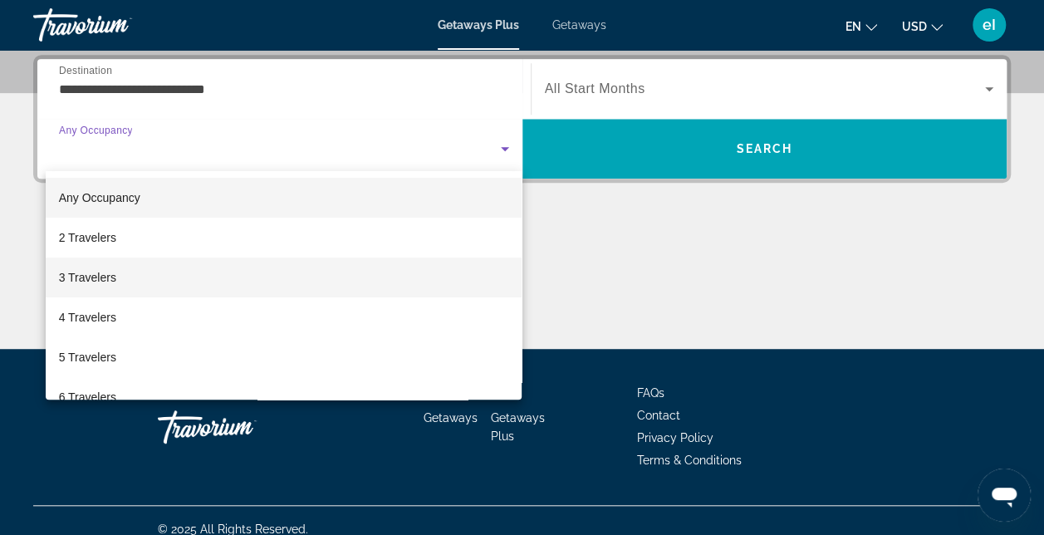
click at [119, 271] on mat-option "3 Travelers" at bounding box center [284, 278] width 477 height 40
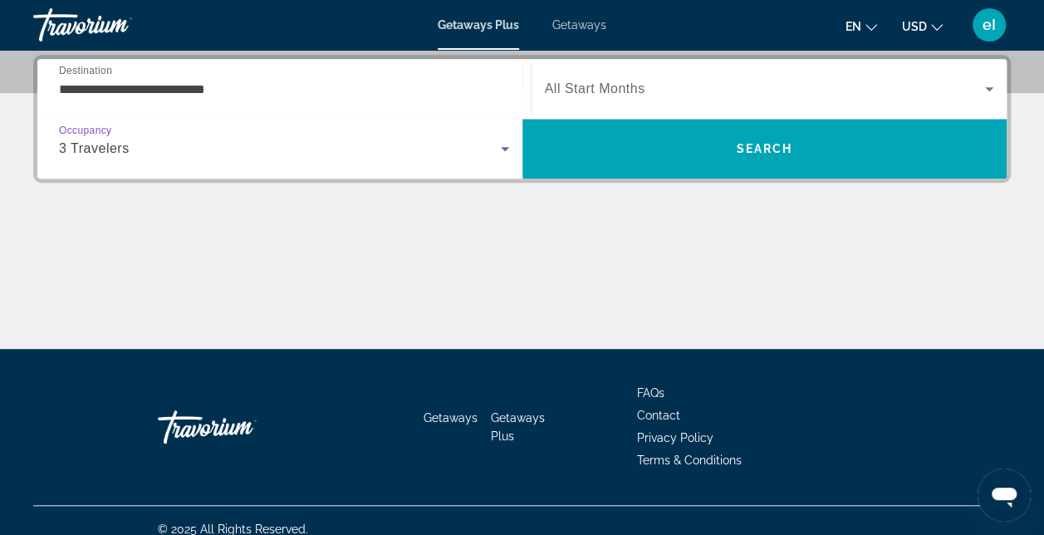
click at [994, 88] on icon "Search widget" at bounding box center [990, 89] width 20 height 20
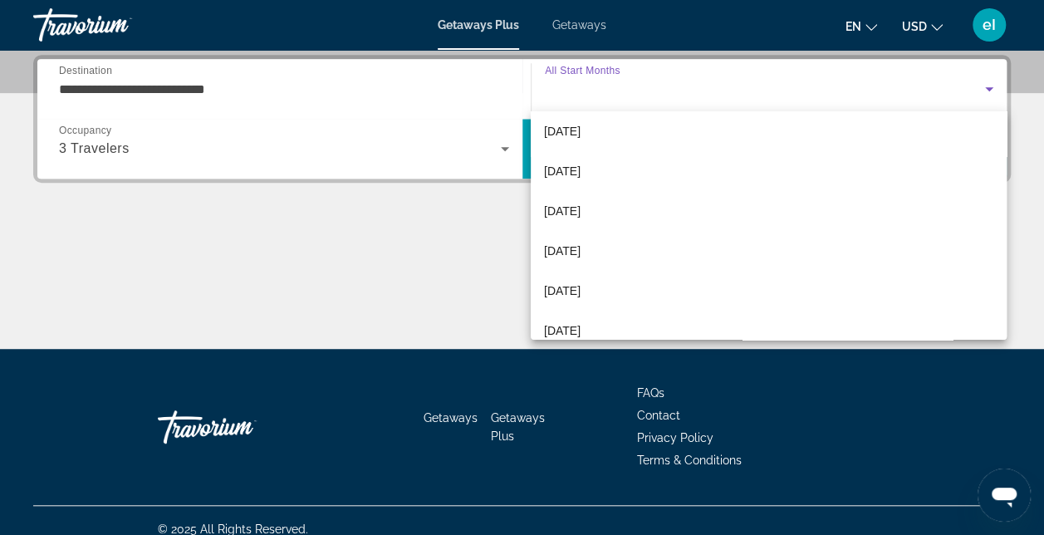
scroll to position [249, 0]
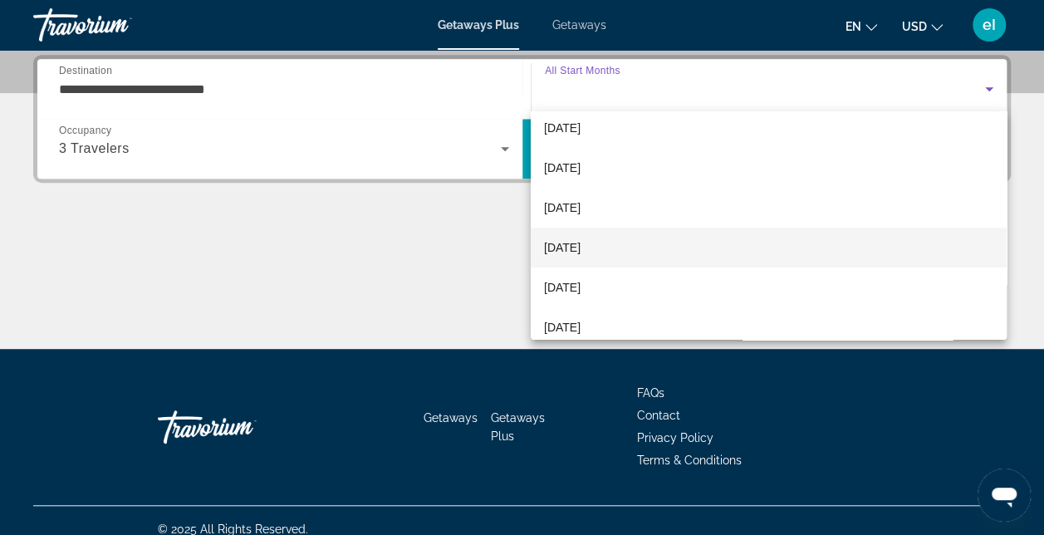
click at [601, 248] on mat-option "[DATE]" at bounding box center [769, 248] width 476 height 40
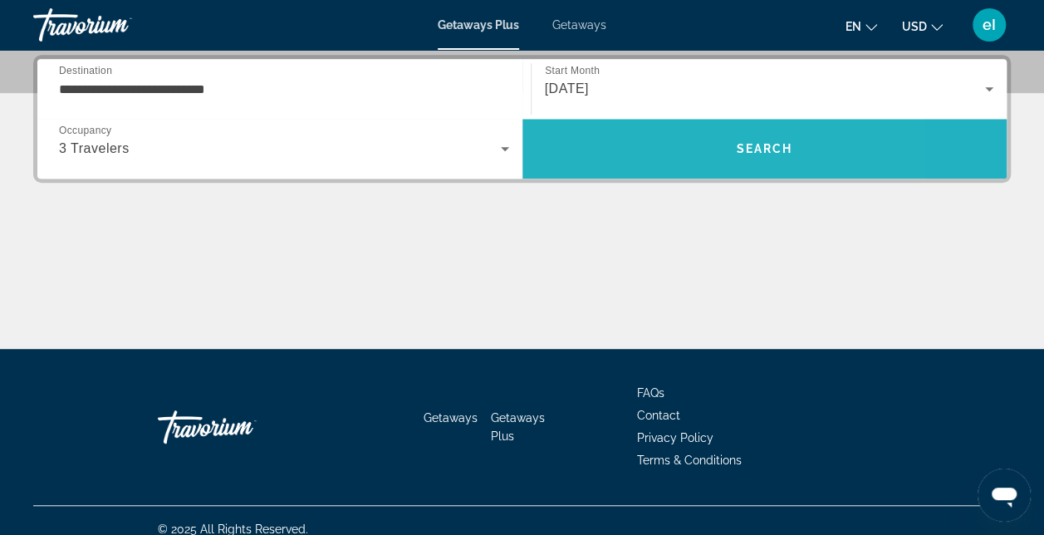
click at [650, 146] on span "Search" at bounding box center [765, 149] width 485 height 40
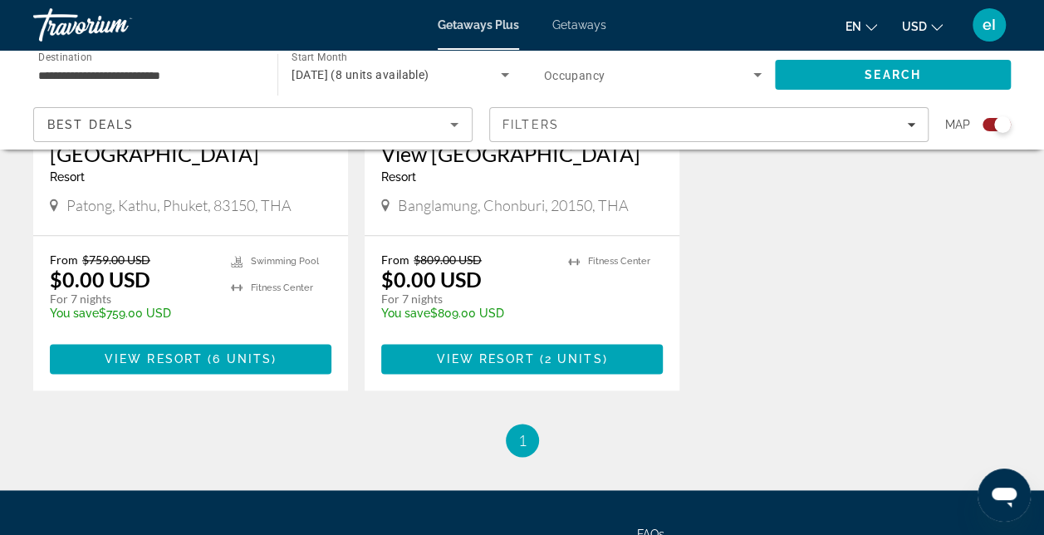
scroll to position [914, 0]
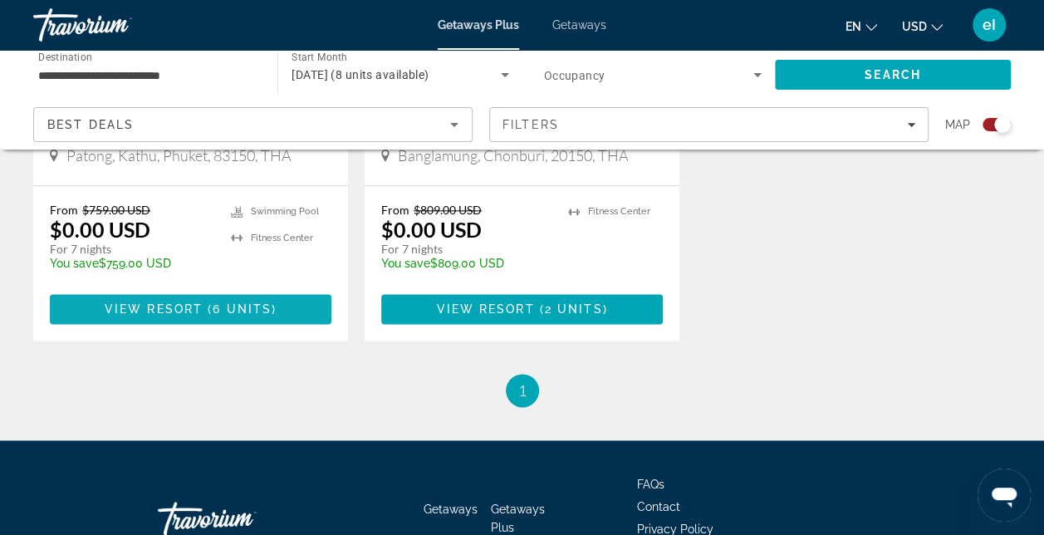
click at [214, 308] on span "6 units" at bounding box center [242, 308] width 59 height 13
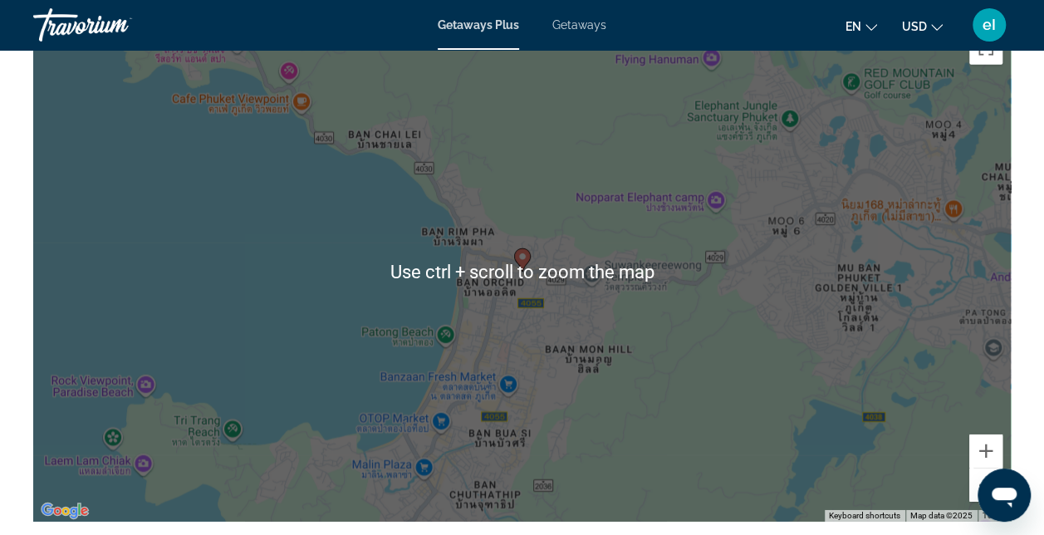
scroll to position [2161, 0]
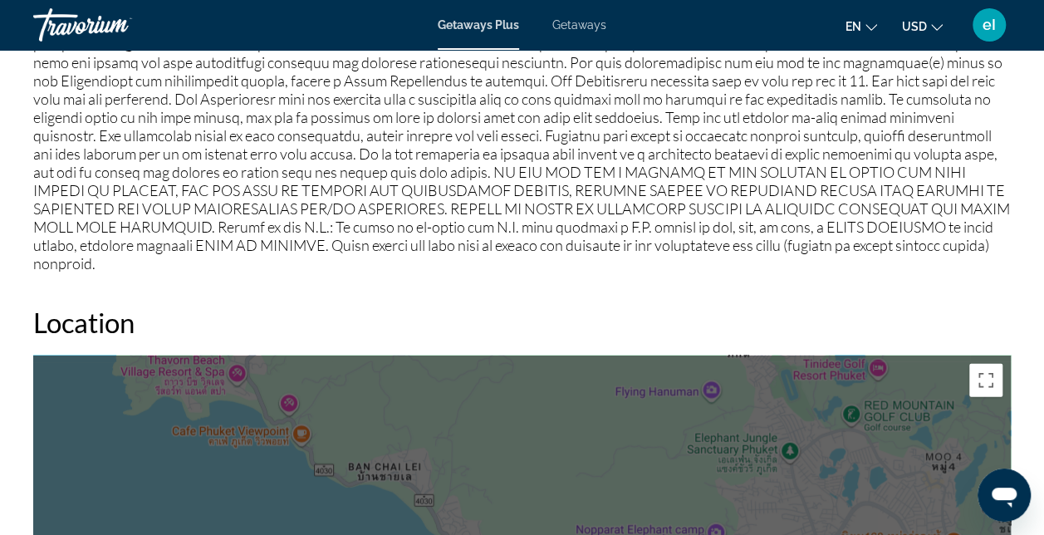
click at [581, 20] on span "Getaways" at bounding box center [579, 24] width 54 height 13
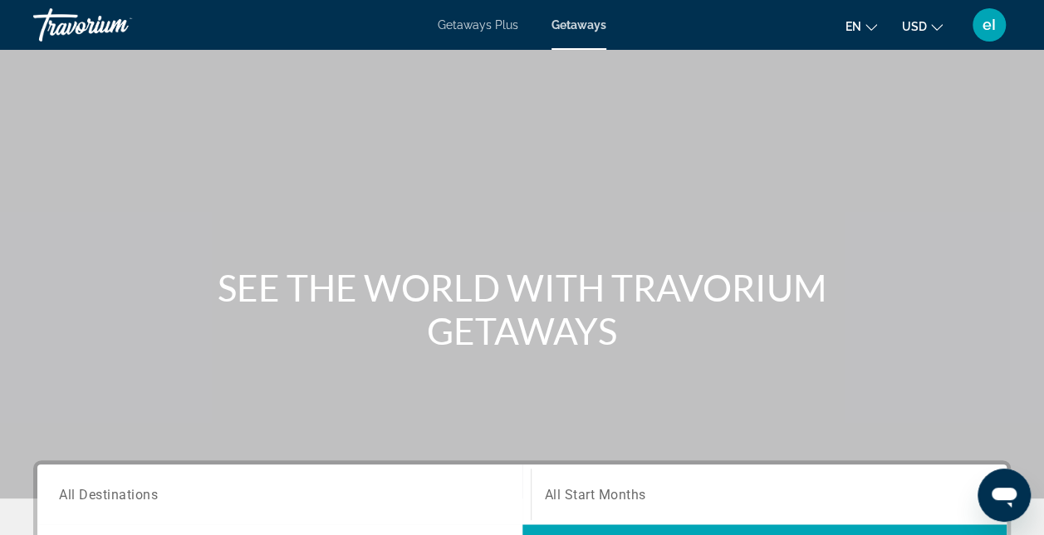
click at [95, 498] on span "All Destinations" at bounding box center [108, 494] width 99 height 16
click at [95, 498] on input "Destination All Destinations" at bounding box center [284, 495] width 450 height 20
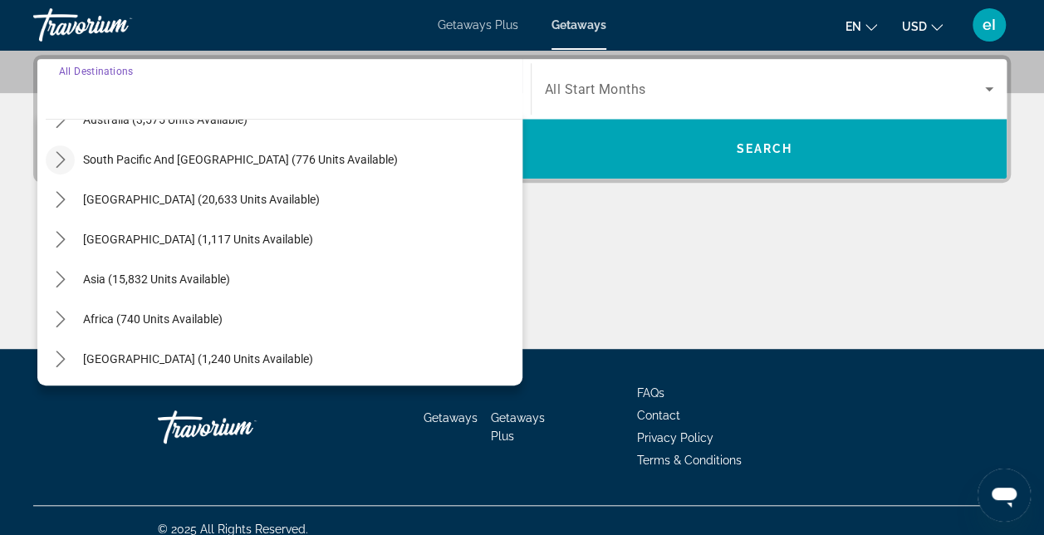
scroll to position [269, 0]
click at [56, 277] on icon "Toggle Asia (15,832 units available) submenu" at bounding box center [60, 277] width 17 height 17
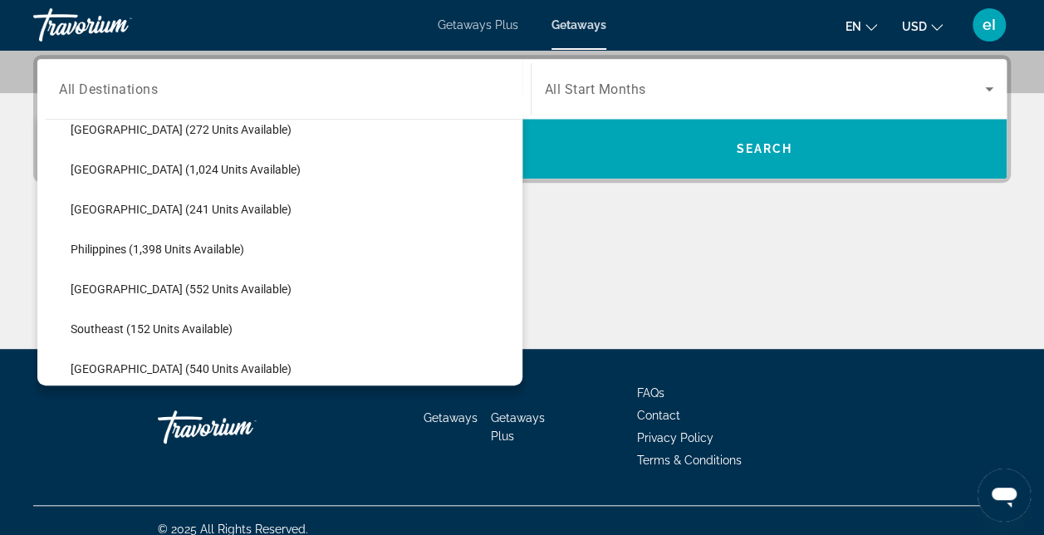
scroll to position [739, 0]
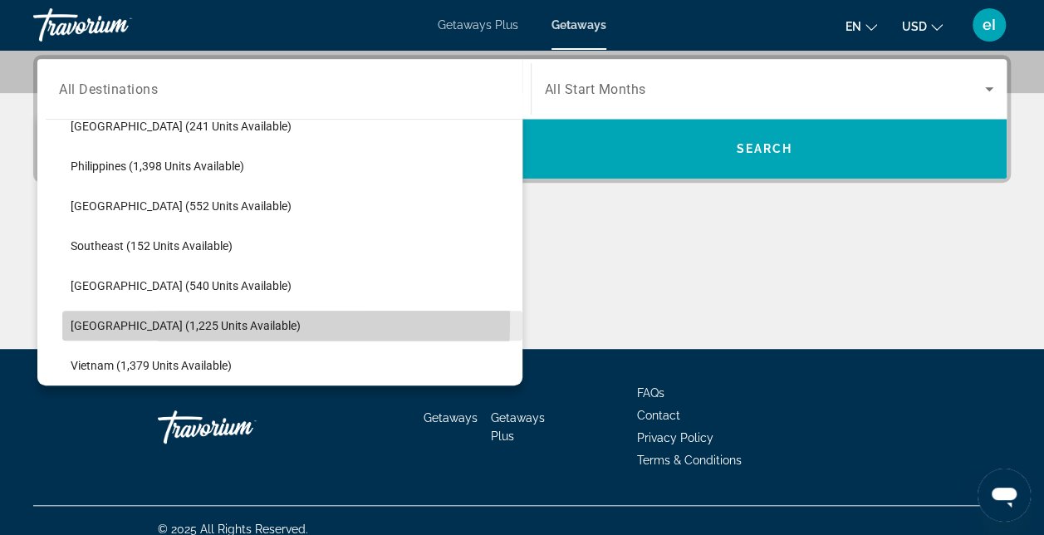
click at [122, 319] on span "[GEOGRAPHIC_DATA] (1,225 units available)" at bounding box center [186, 325] width 230 height 13
type input "**********"
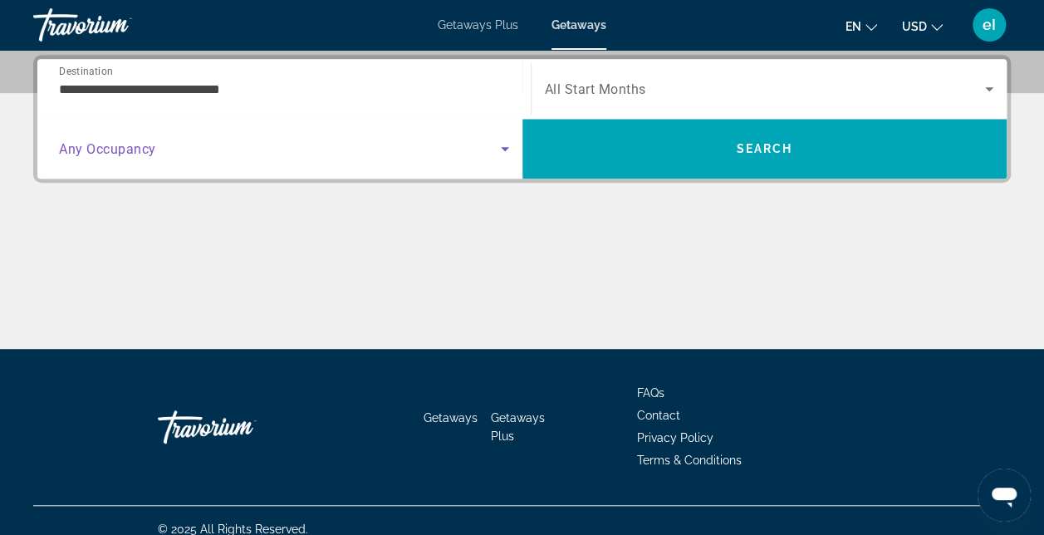
click at [502, 150] on icon "Search widget" at bounding box center [505, 149] width 20 height 20
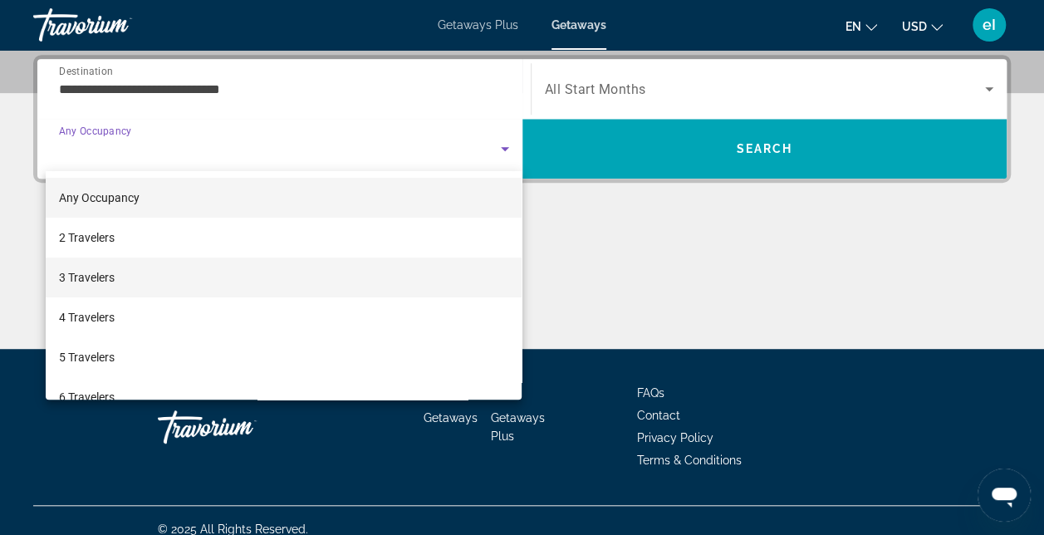
click at [94, 277] on span "3 Travelers" at bounding box center [87, 278] width 56 height 20
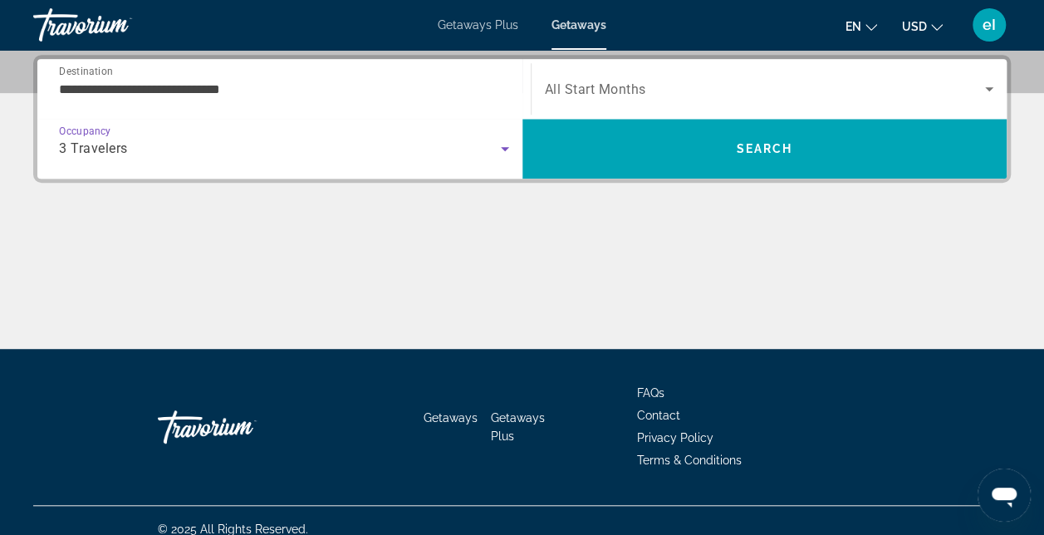
click at [984, 89] on icon "Search widget" at bounding box center [990, 89] width 20 height 20
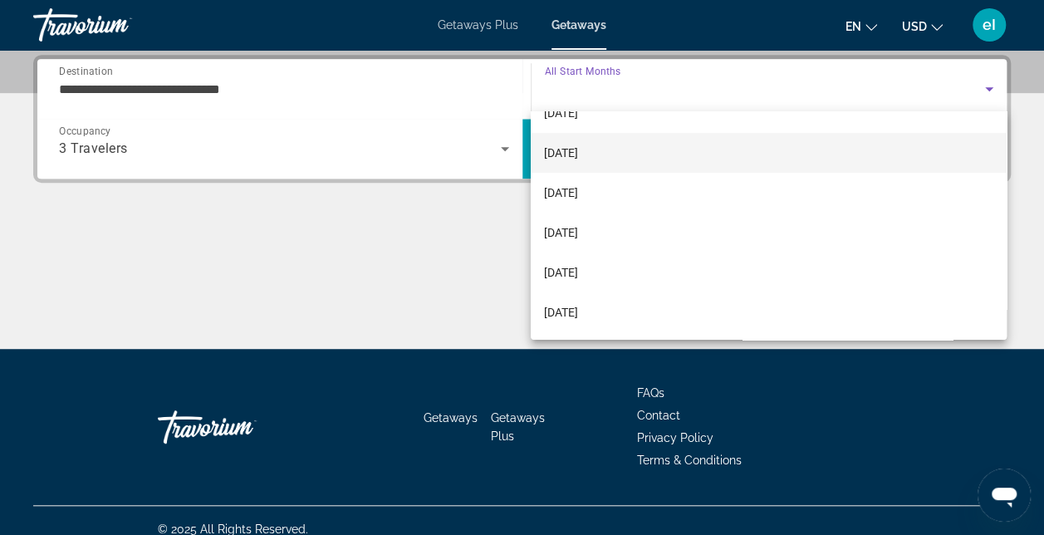
scroll to position [249, 0]
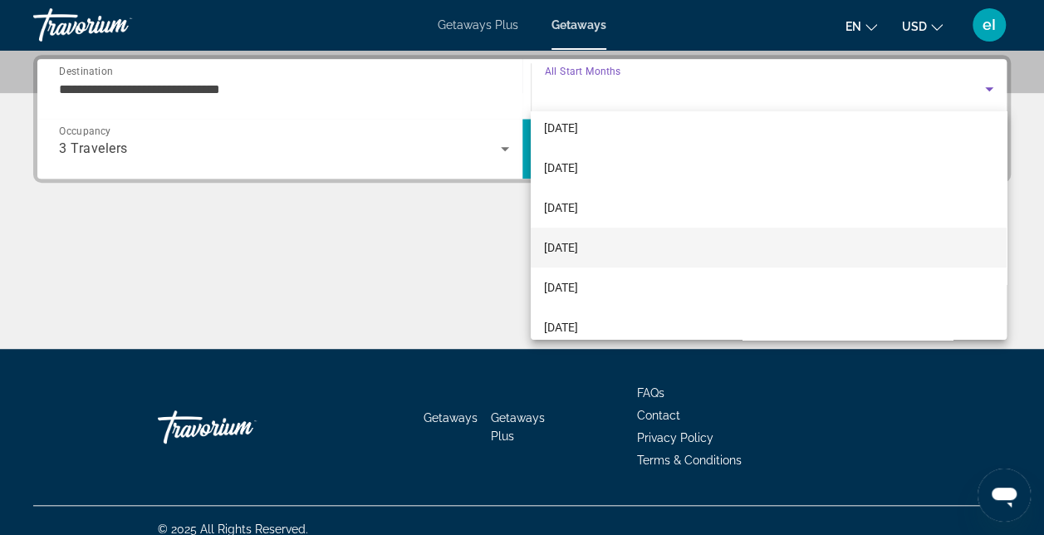
click at [578, 242] on span "[DATE]" at bounding box center [561, 248] width 34 height 20
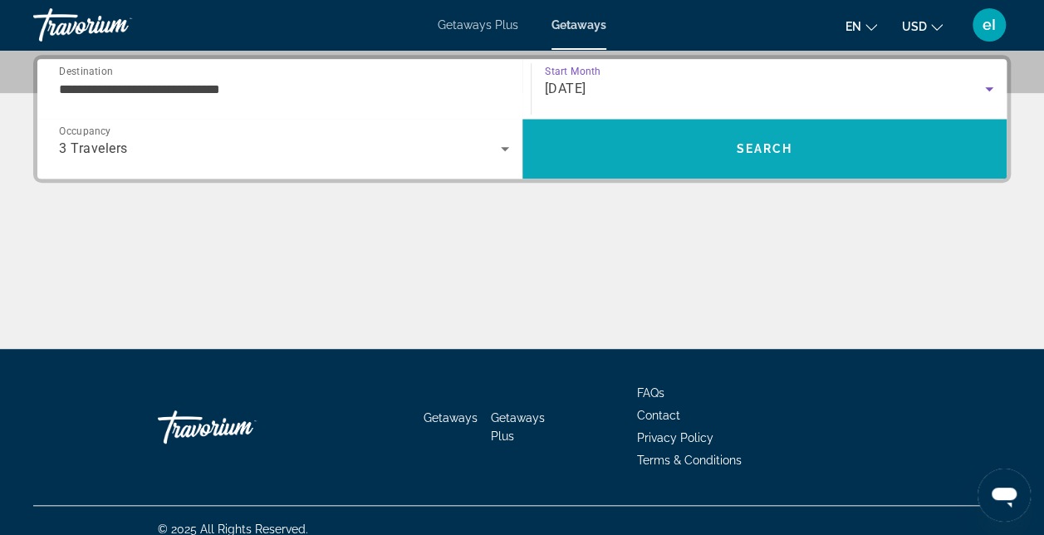
click at [705, 150] on span "Search" at bounding box center [765, 149] width 485 height 40
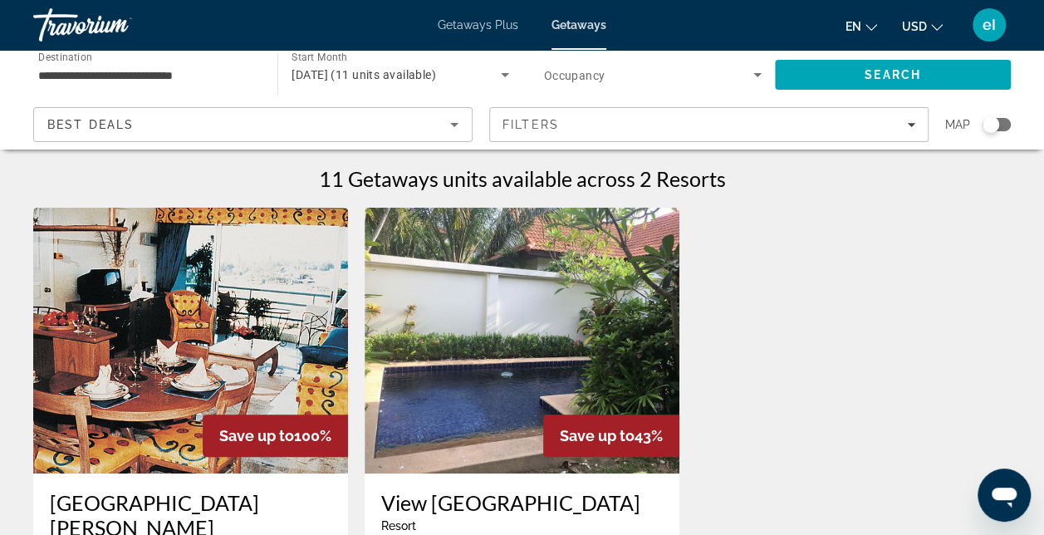
click at [98, 72] on input "**********" at bounding box center [147, 76] width 218 height 20
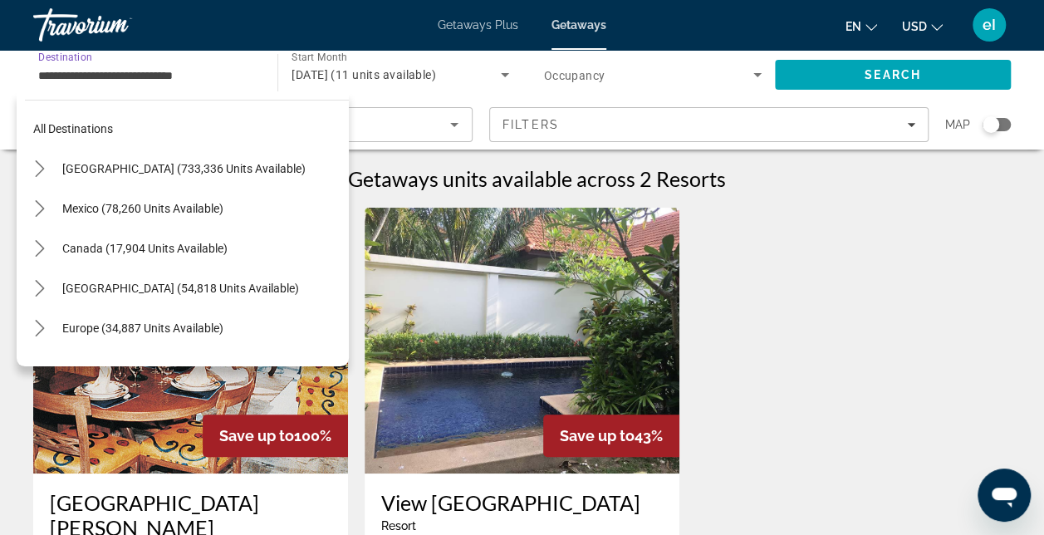
scroll to position [817, 0]
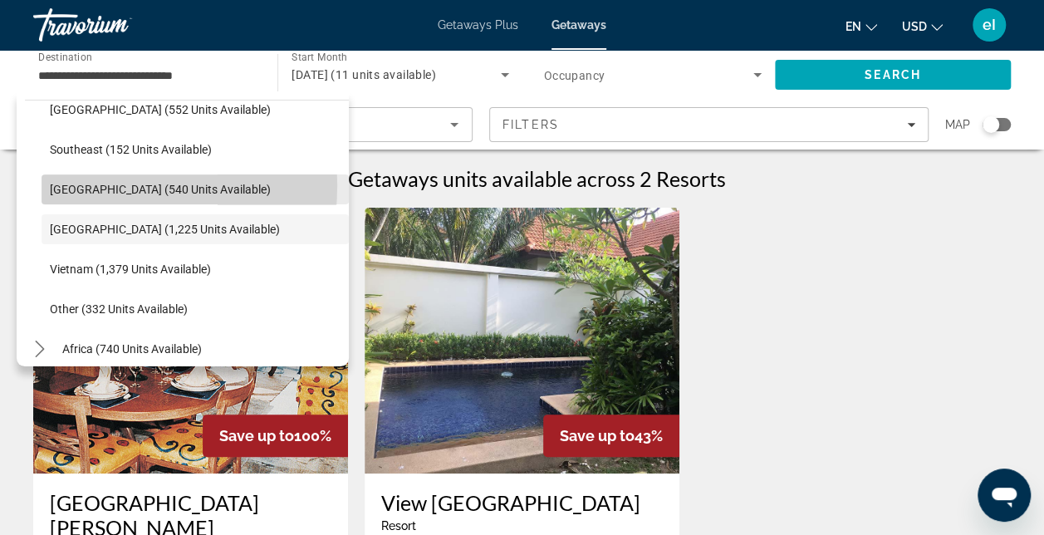
click at [66, 184] on span "[GEOGRAPHIC_DATA] (540 units available)" at bounding box center [160, 189] width 221 height 13
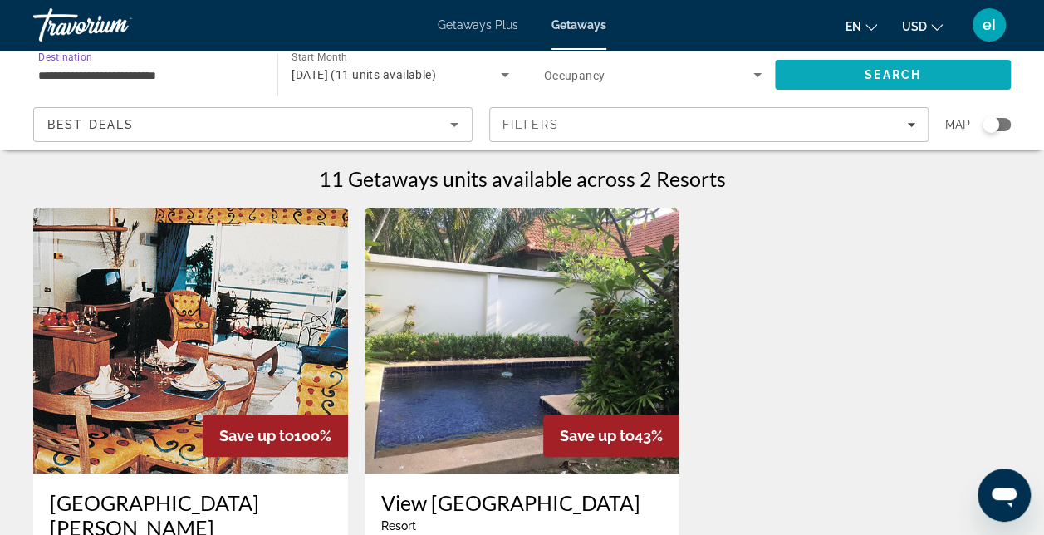
click at [867, 70] on span "Search" at bounding box center [893, 74] width 56 height 13
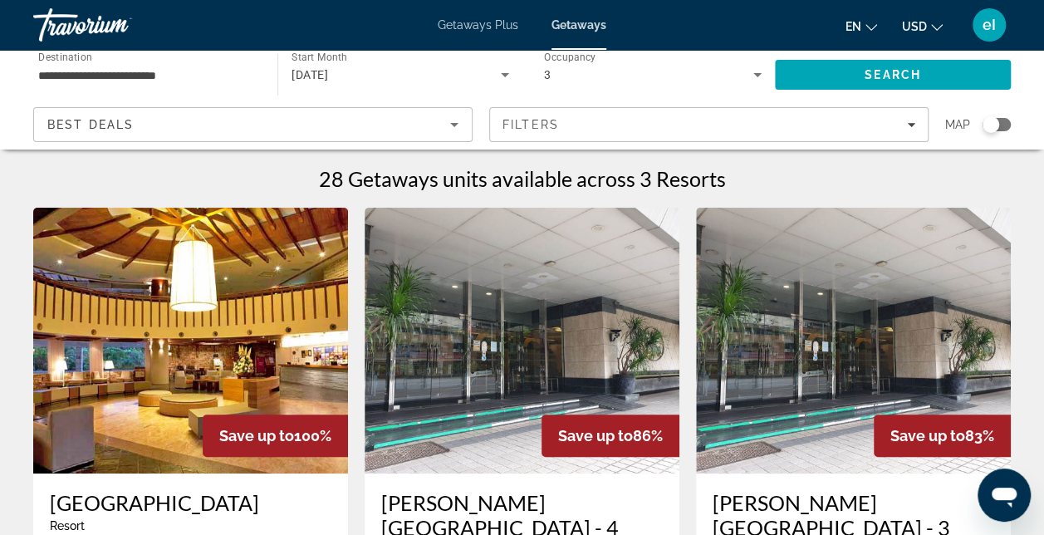
click at [87, 71] on input "**********" at bounding box center [147, 76] width 218 height 20
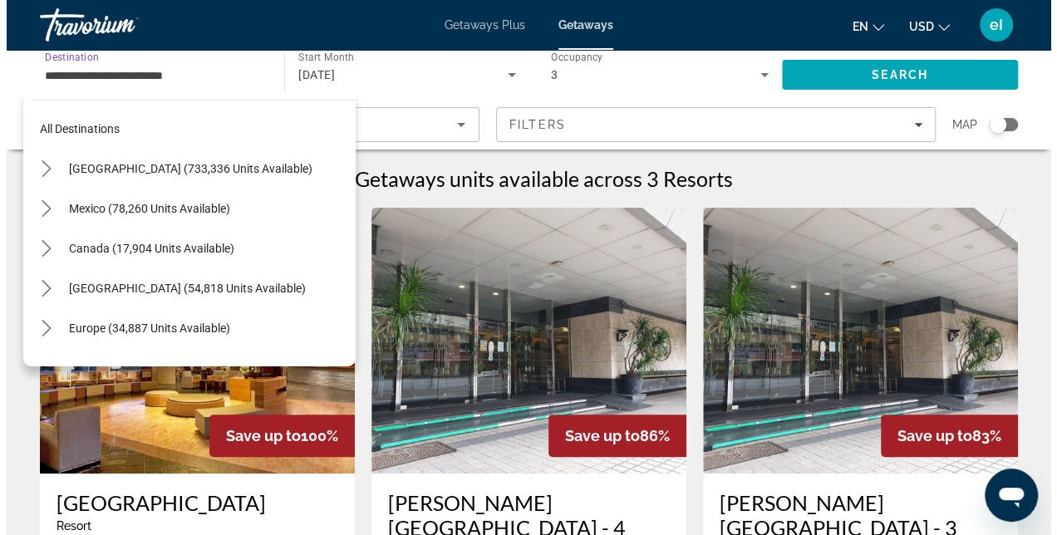
scroll to position [777, 0]
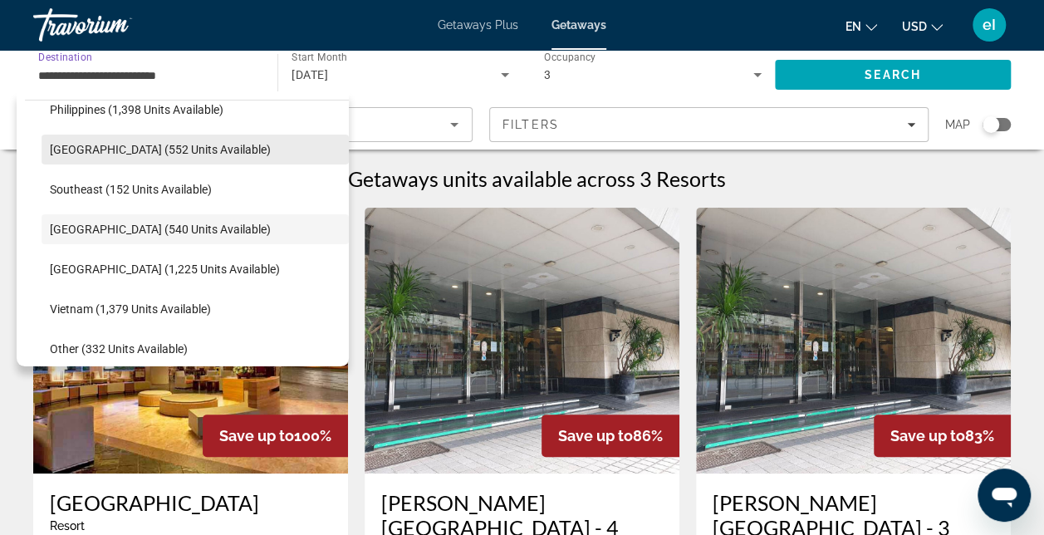
click at [61, 152] on span "[GEOGRAPHIC_DATA] (552 units available)" at bounding box center [160, 149] width 221 height 13
type input "**********"
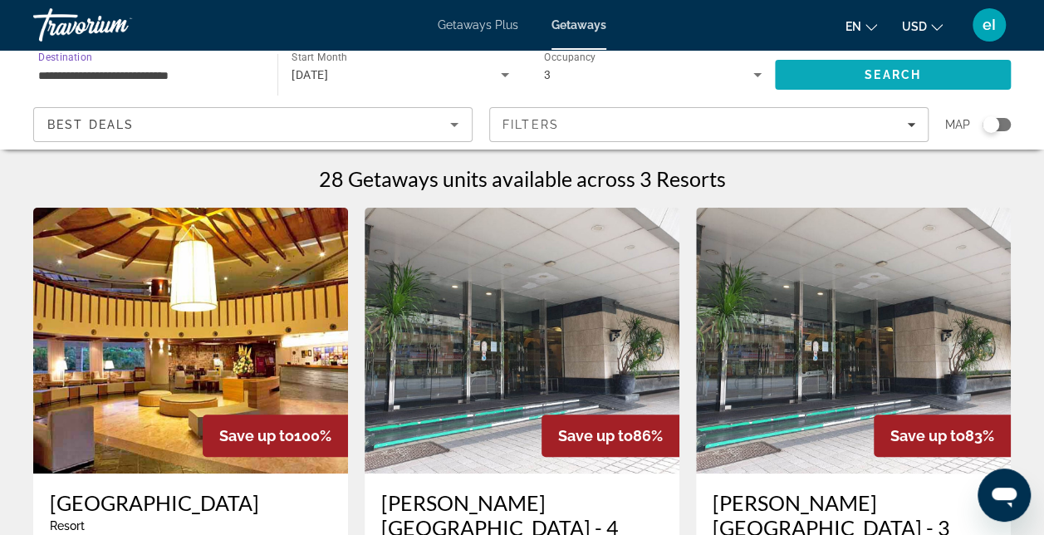
click at [821, 75] on span "Search" at bounding box center [893, 75] width 236 height 40
